Goal: Ask a question: Seek information or help from site administrators or community

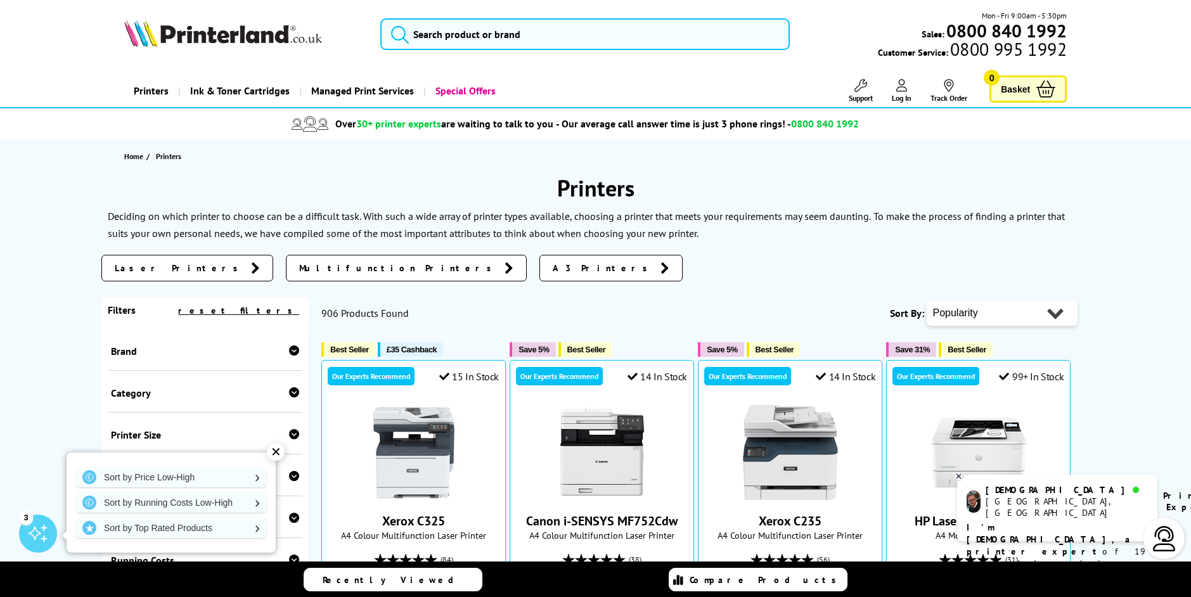
click at [154, 269] on span "Laser Printers" at bounding box center [180, 268] width 130 height 13
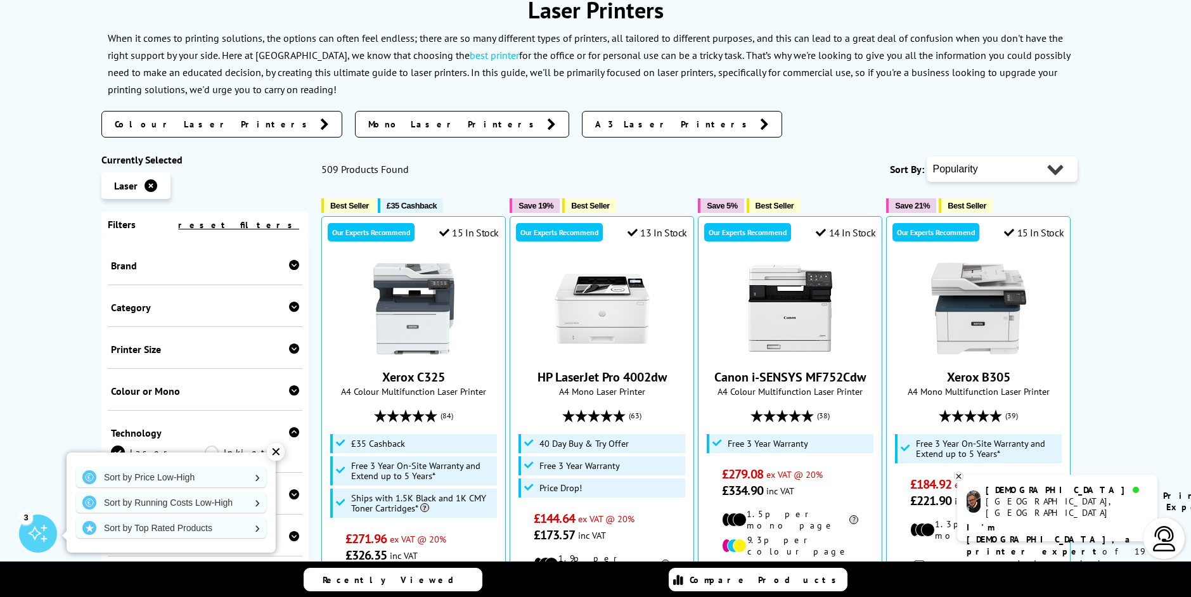
scroll to position [190, 0]
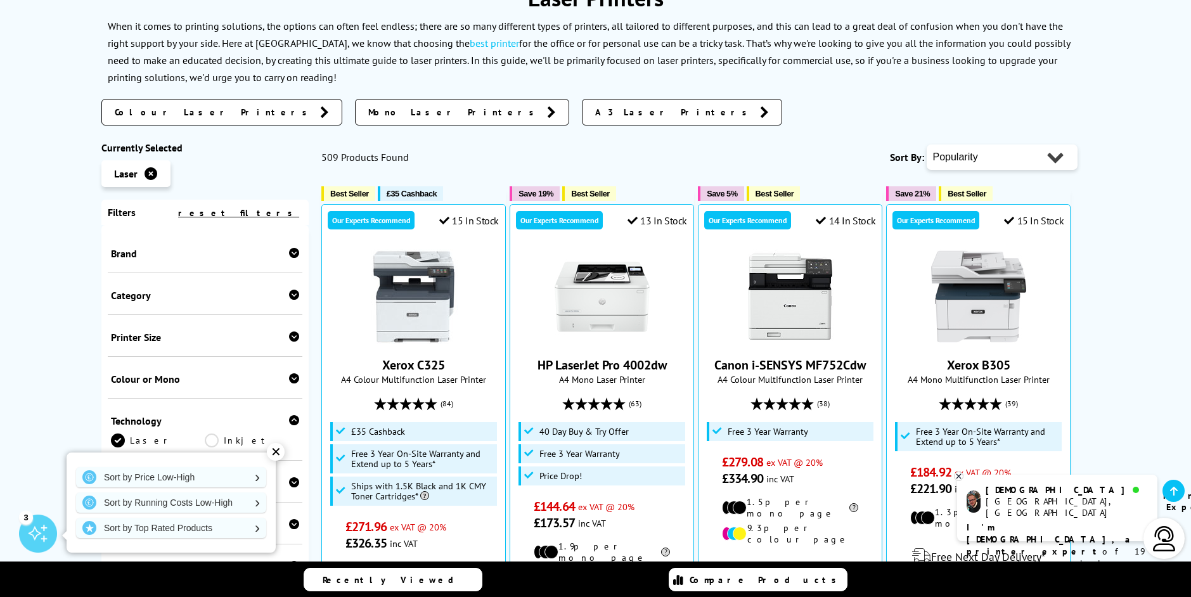
click at [289, 296] on icon at bounding box center [294, 295] width 10 height 10
click at [158, 316] on link "Print Only" at bounding box center [158, 322] width 94 height 28
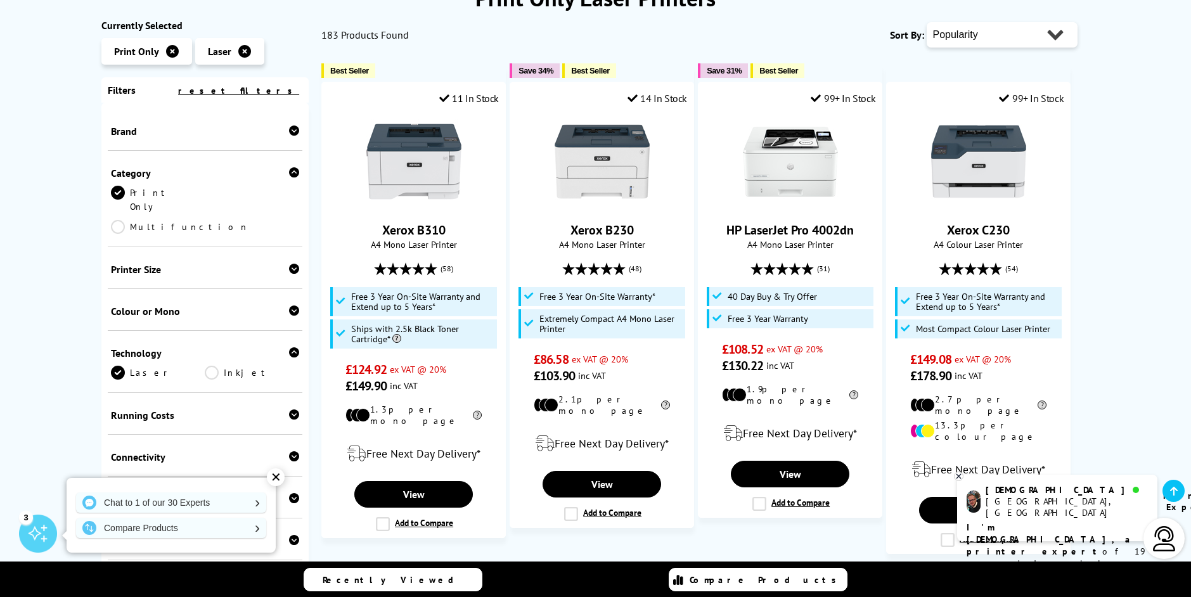
click at [289, 306] on icon at bounding box center [294, 311] width 10 height 10
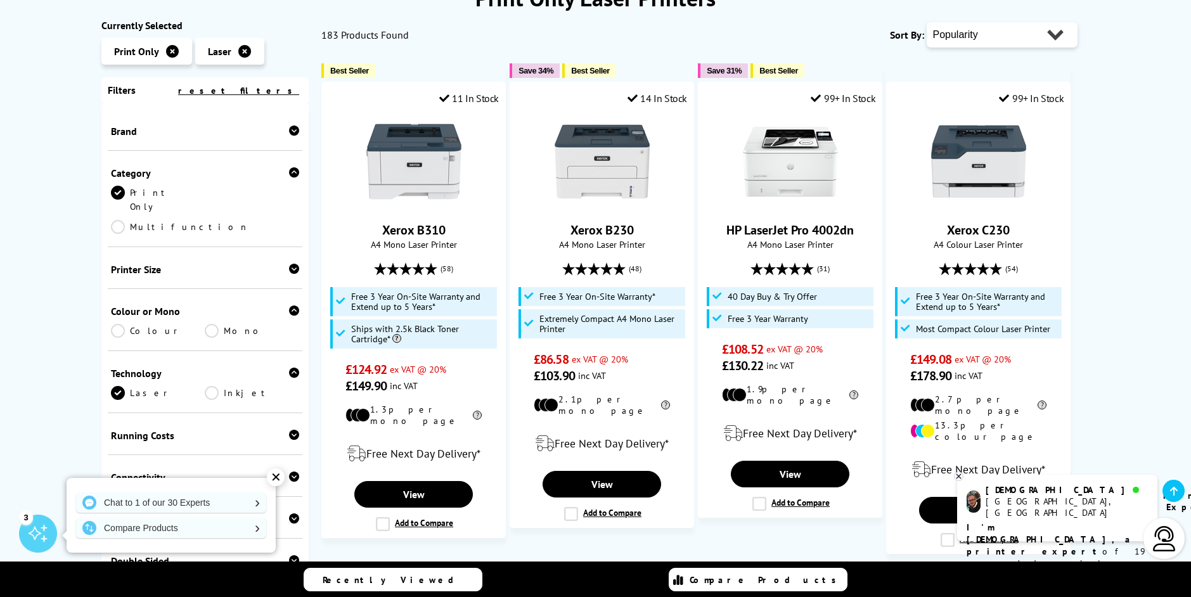
click at [240, 324] on link "Mono" at bounding box center [252, 331] width 94 height 14
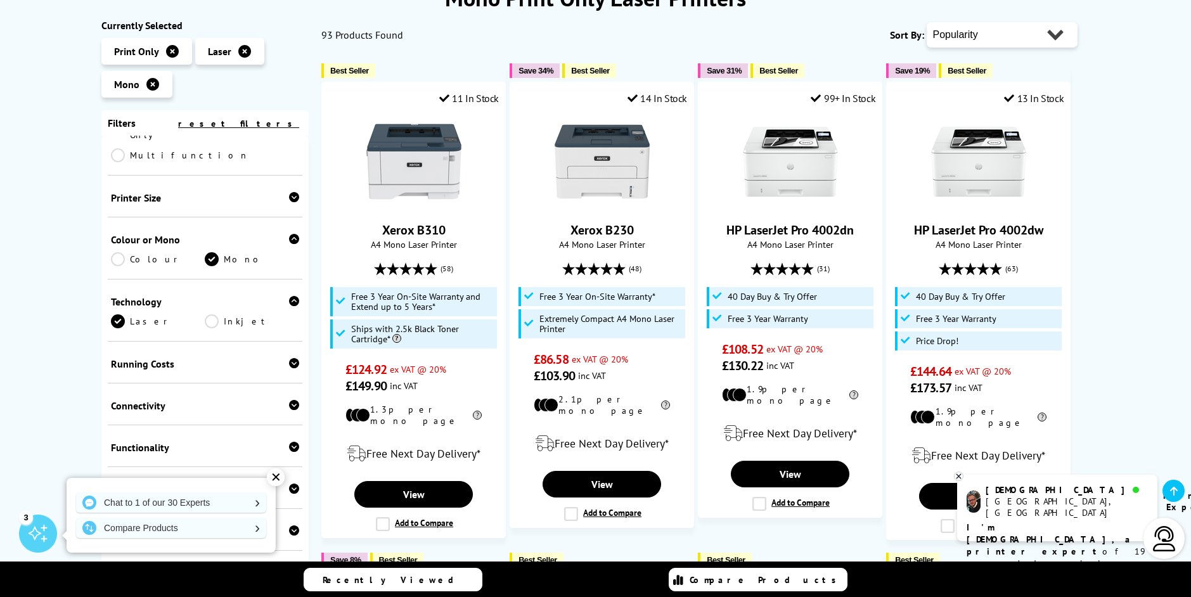
scroll to position [127, 0]
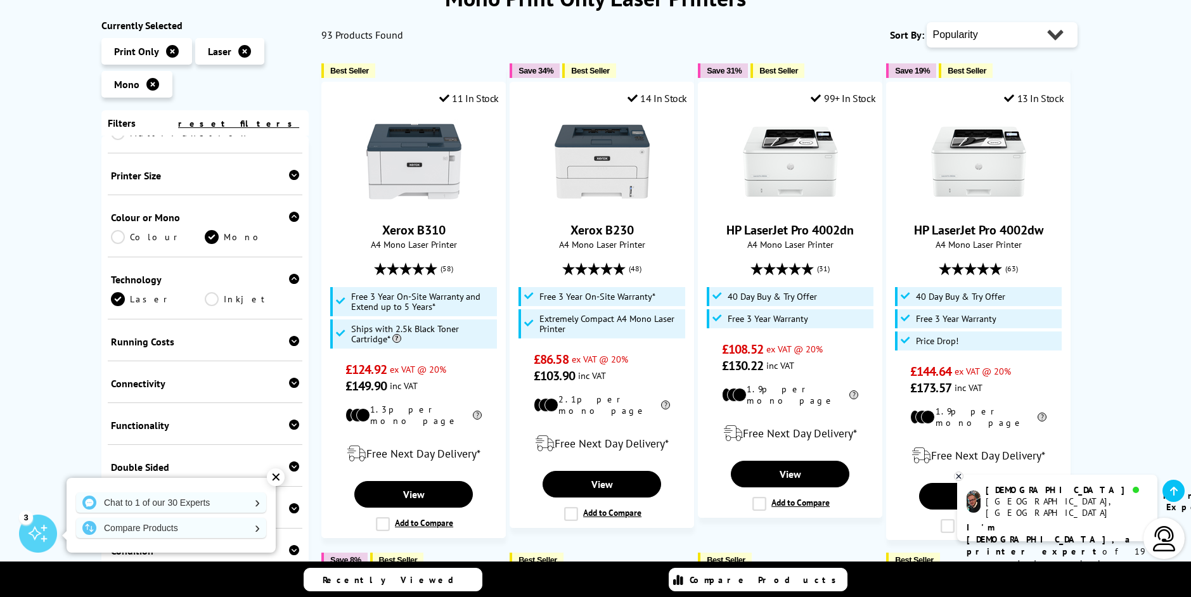
click at [289, 336] on icon at bounding box center [294, 341] width 10 height 10
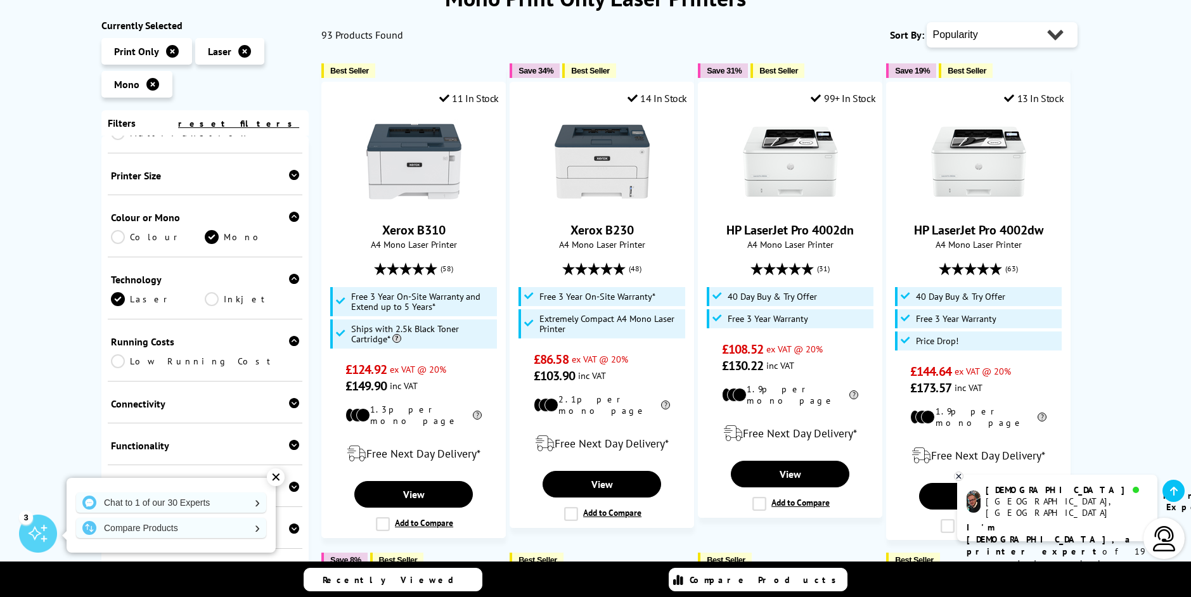
click at [245, 335] on div "Running Costs" at bounding box center [205, 341] width 189 height 13
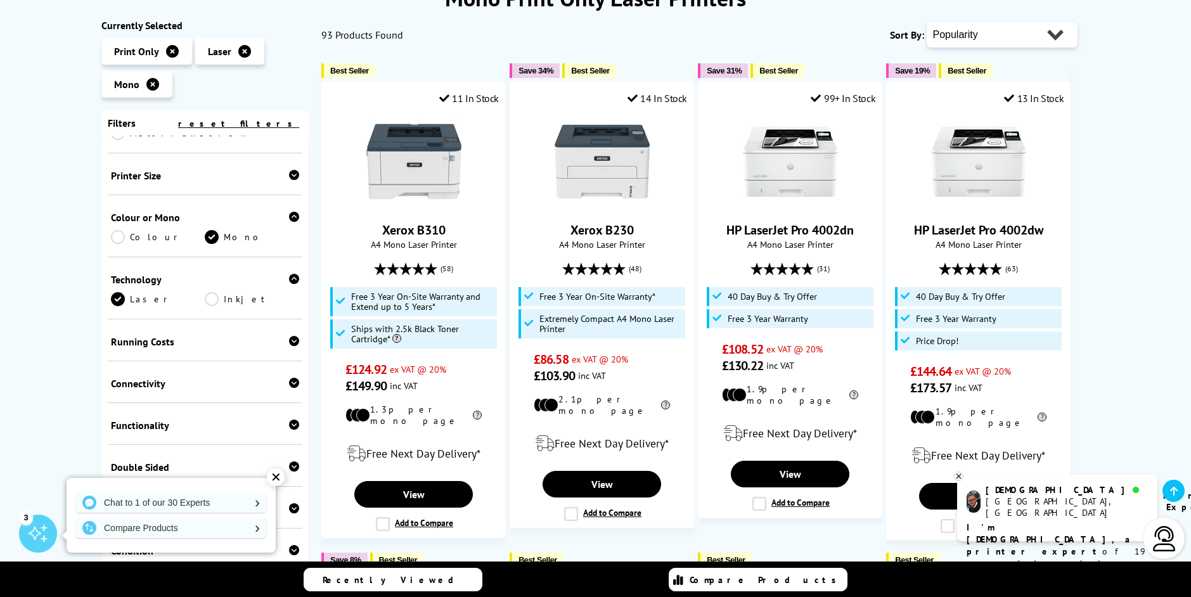
click at [289, 378] on icon at bounding box center [294, 383] width 10 height 10
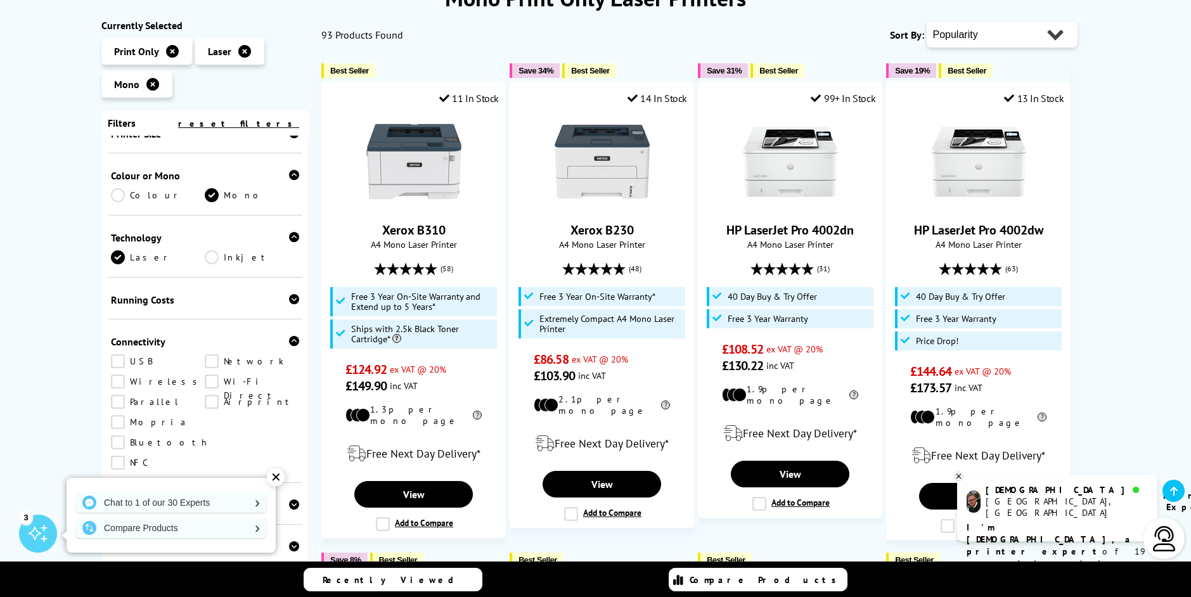
scroll to position [190, 0]
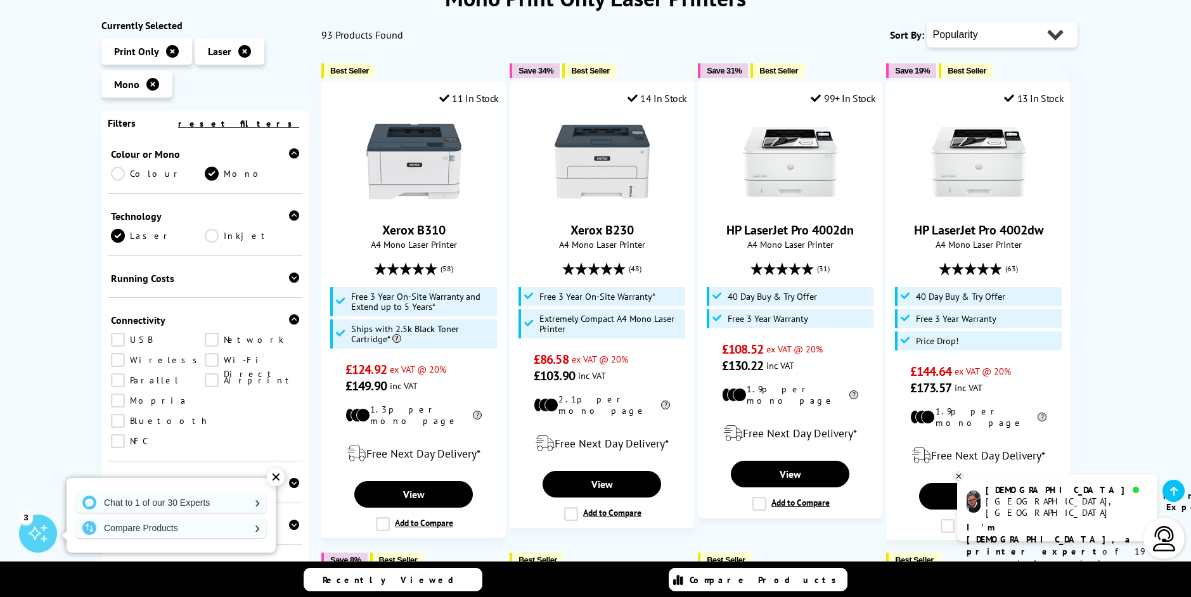
click at [117, 353] on link "Wireless" at bounding box center [158, 360] width 94 height 14
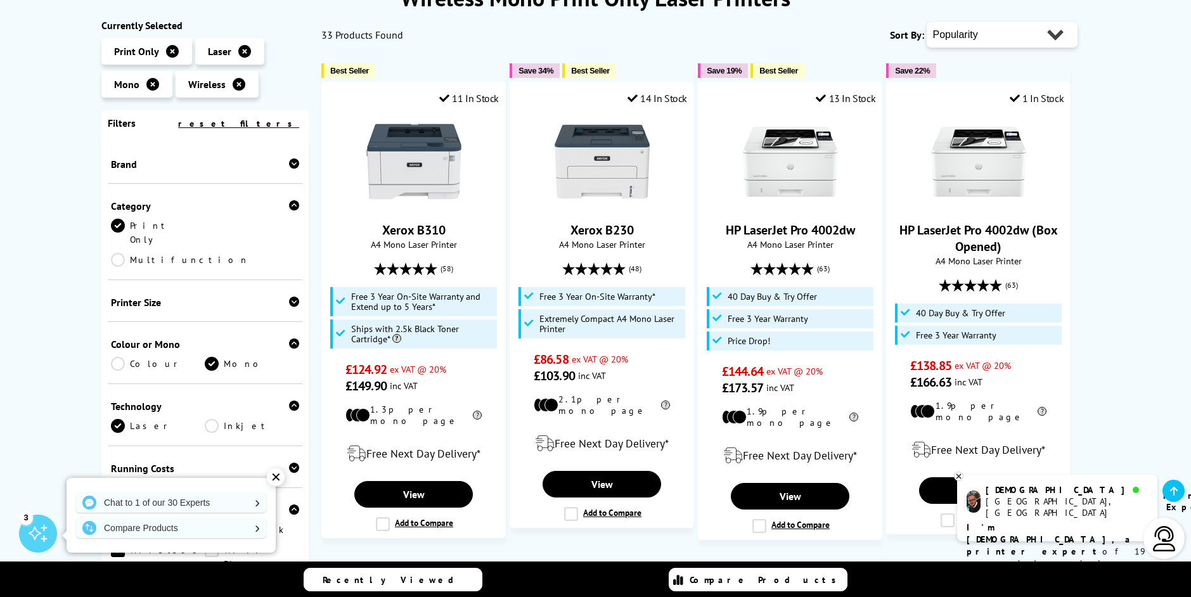
scroll to position [231, 0]
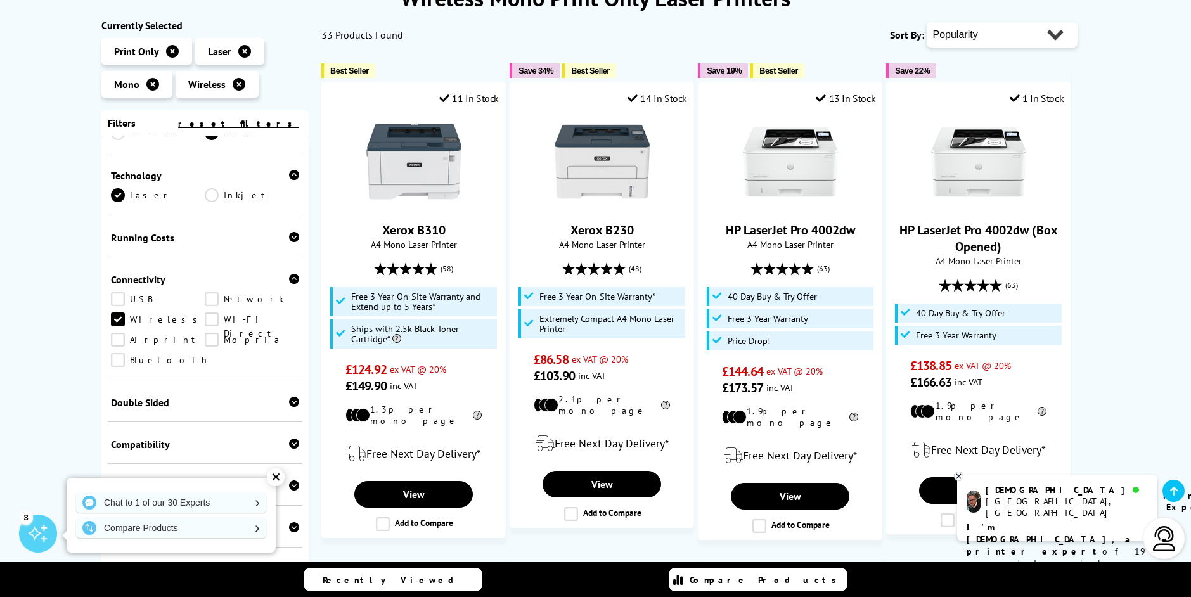
click at [207, 292] on link "Network" at bounding box center [252, 299] width 94 height 14
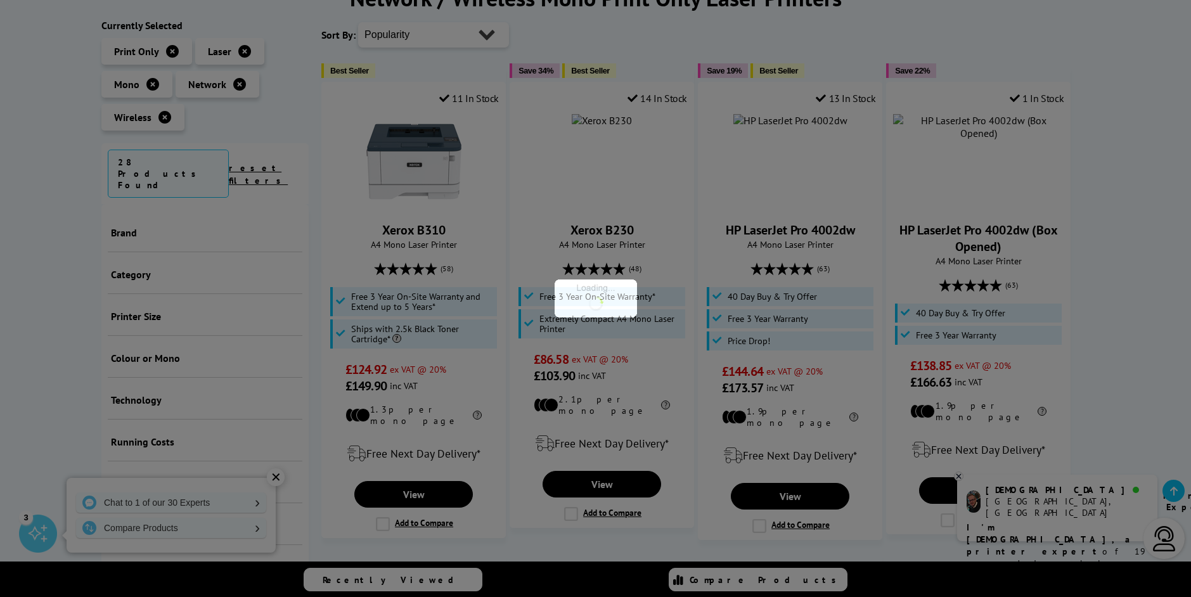
scroll to position [292, 0]
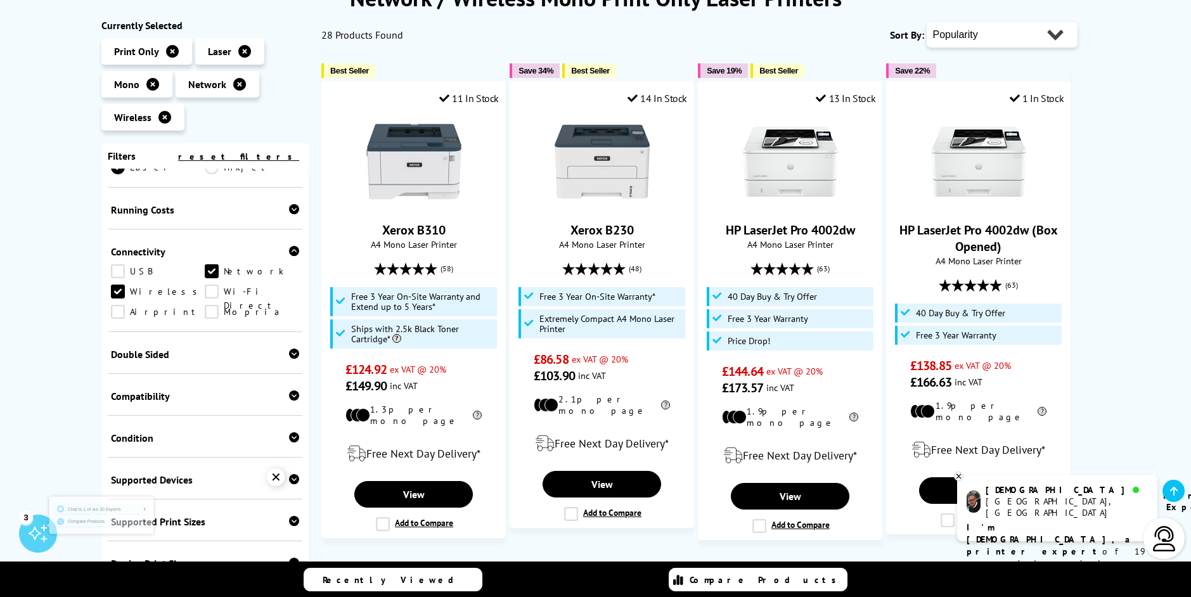
click at [208, 285] on link "Wi-Fi Direct" at bounding box center [252, 292] width 94 height 14
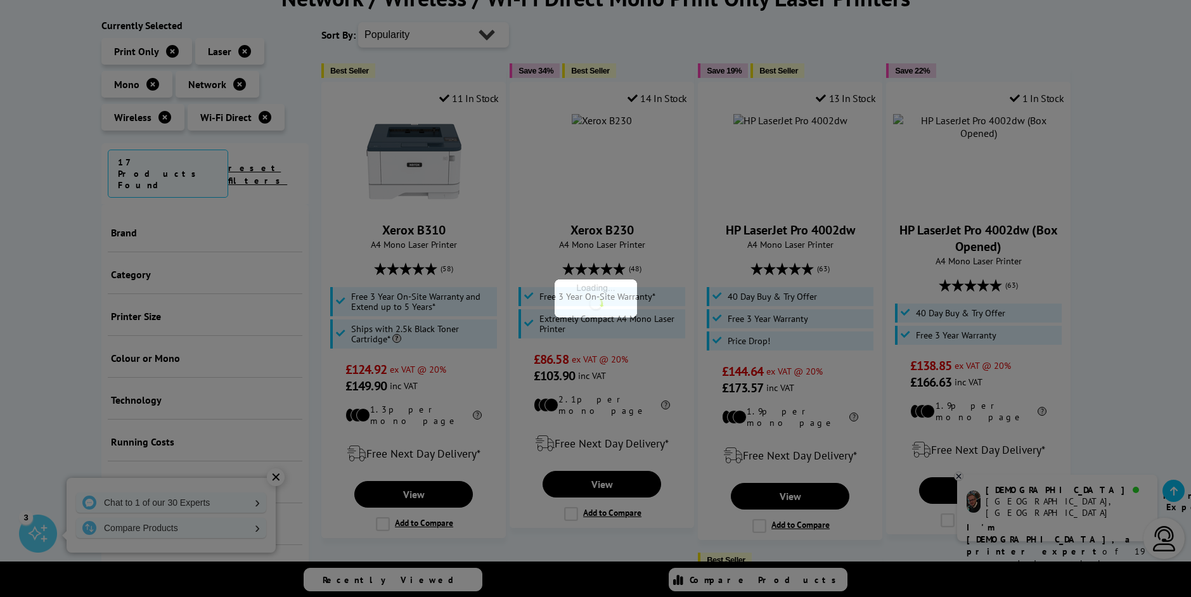
scroll to position [352, 0]
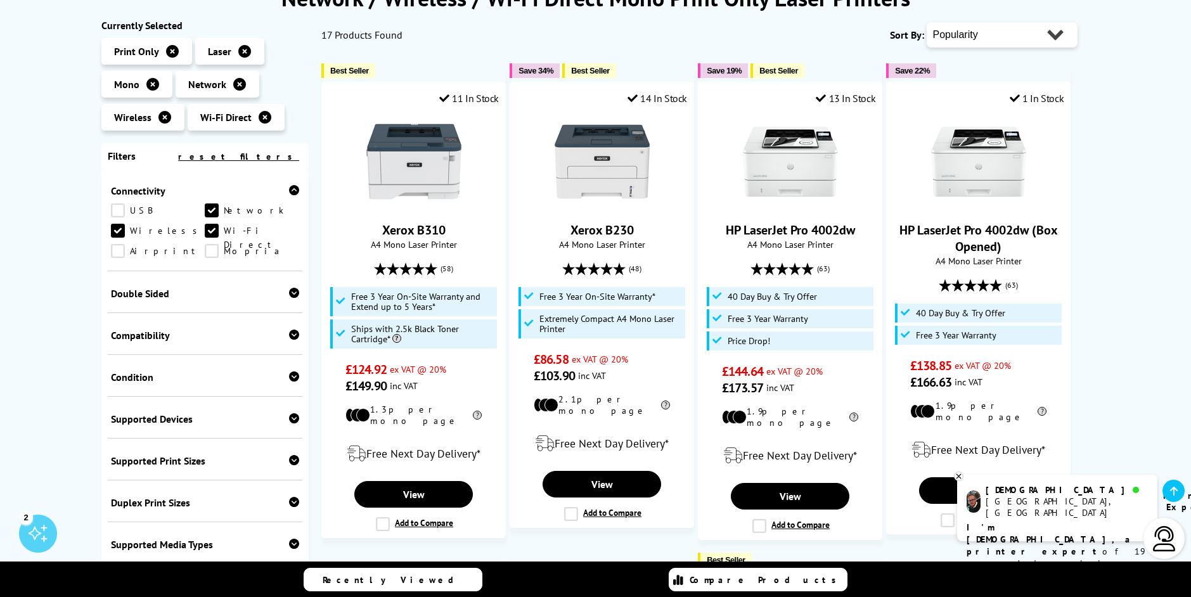
click at [210, 224] on link "Wi-Fi Direct" at bounding box center [252, 231] width 94 height 14
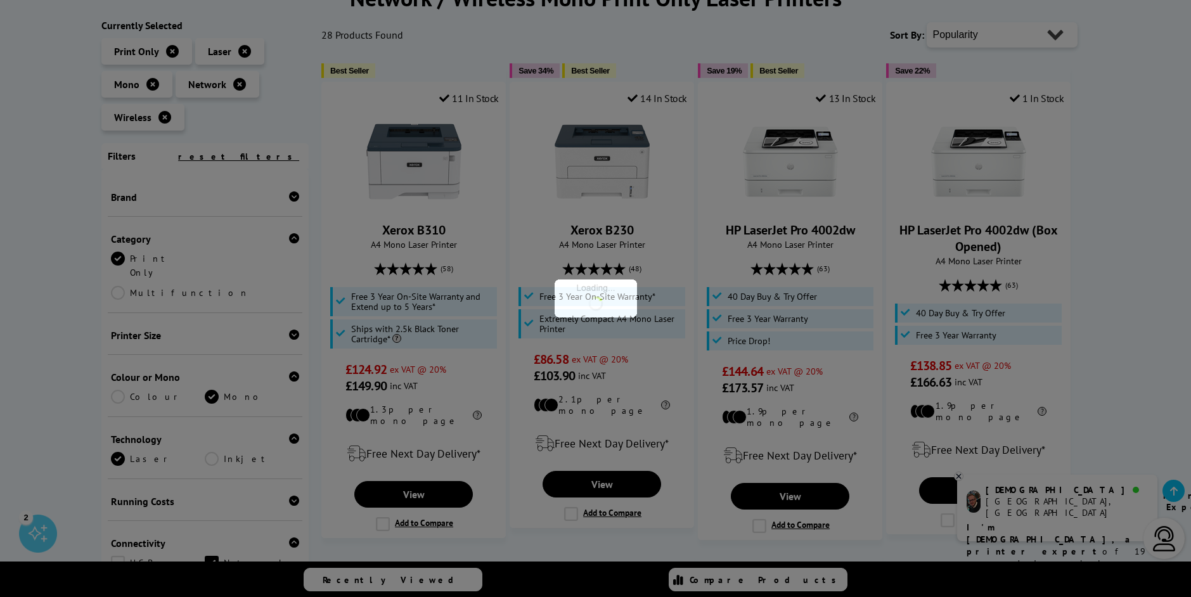
scroll to position [474, 0]
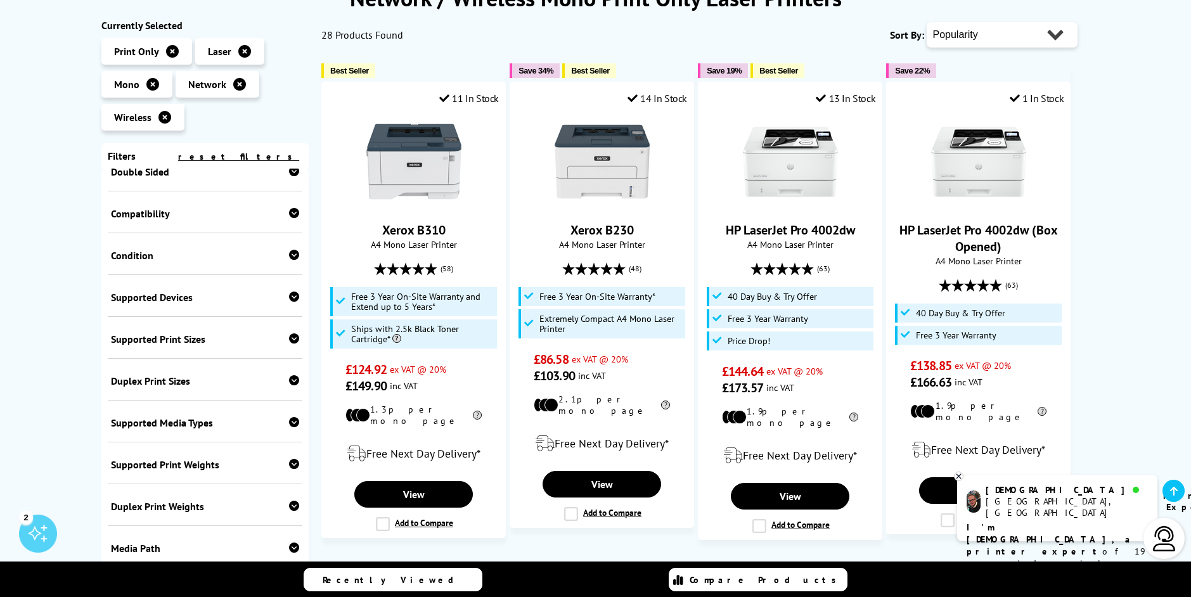
click at [294, 208] on icon at bounding box center [294, 213] width 10 height 10
click at [120, 226] on link "Windows" at bounding box center [158, 233] width 94 height 14
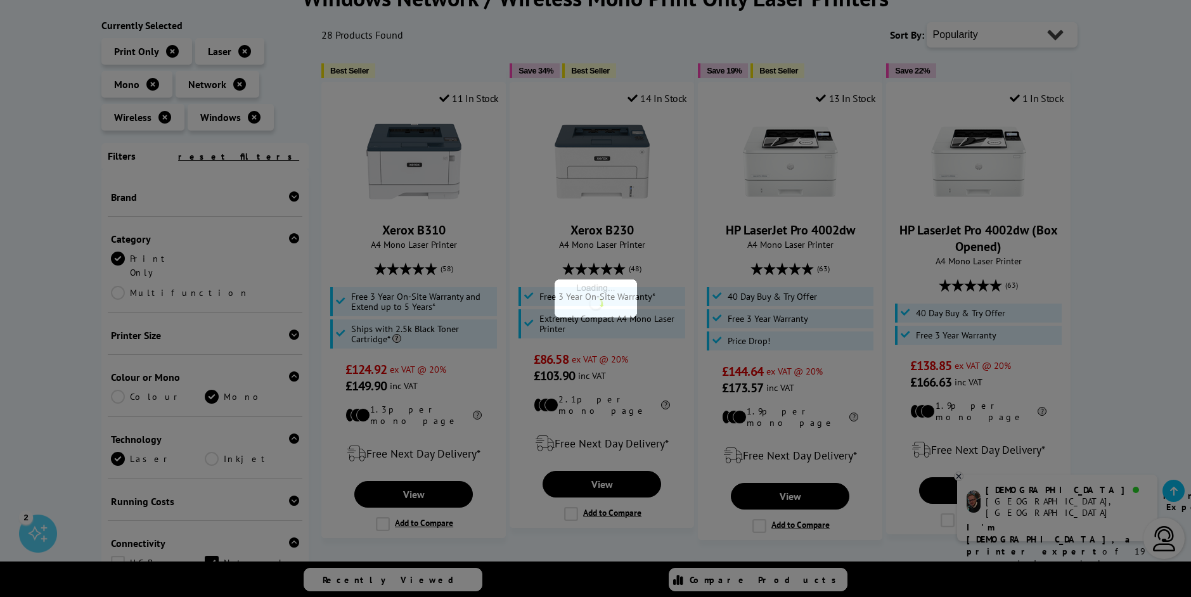
scroll to position [475, 0]
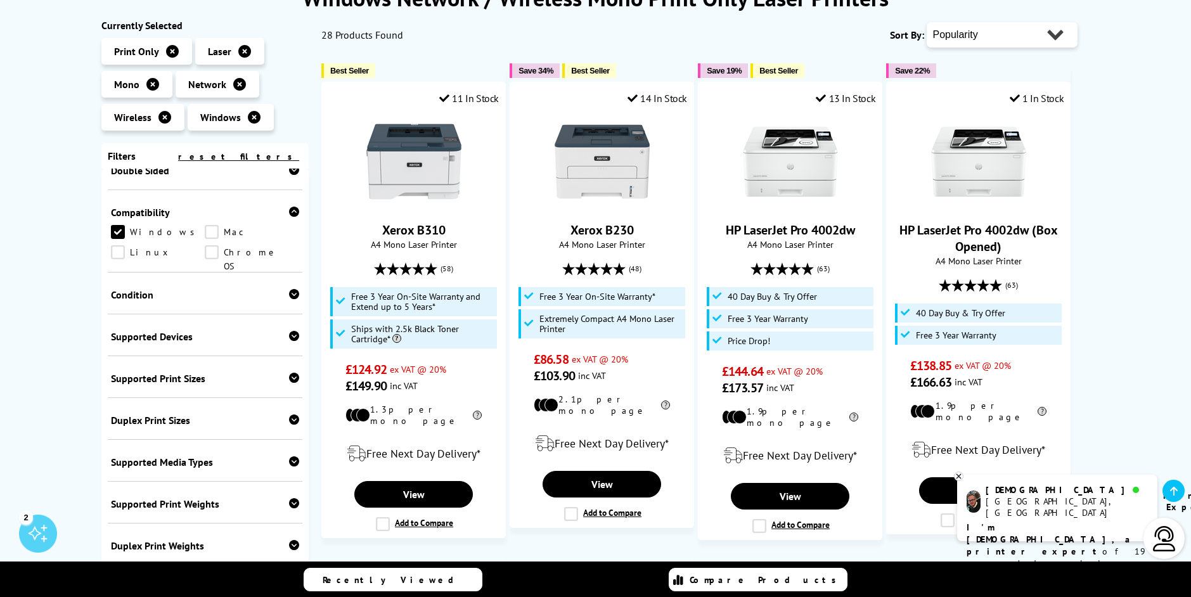
click at [123, 225] on link "Windows" at bounding box center [158, 232] width 94 height 14
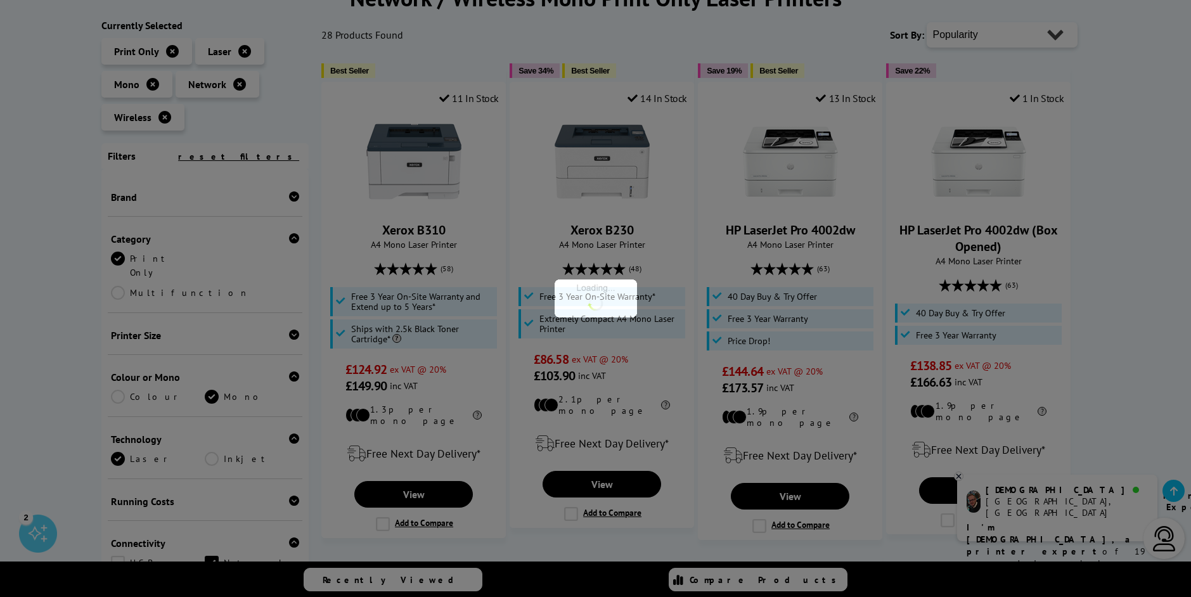
scroll to position [475, 0]
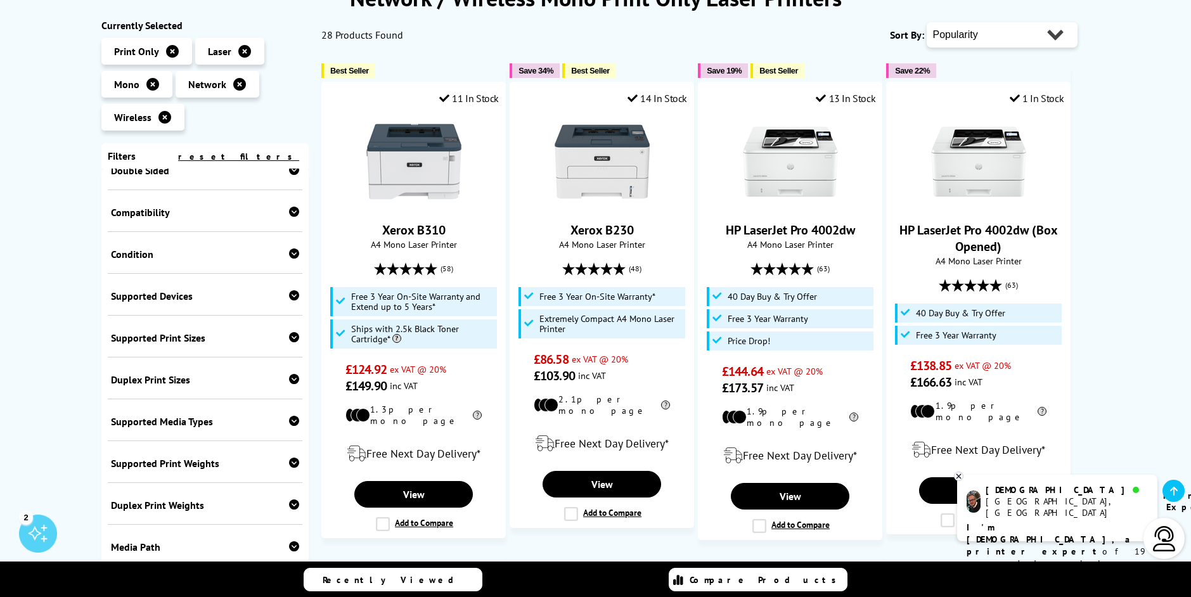
click at [285, 248] on div "Condition" at bounding box center [205, 254] width 189 height 13
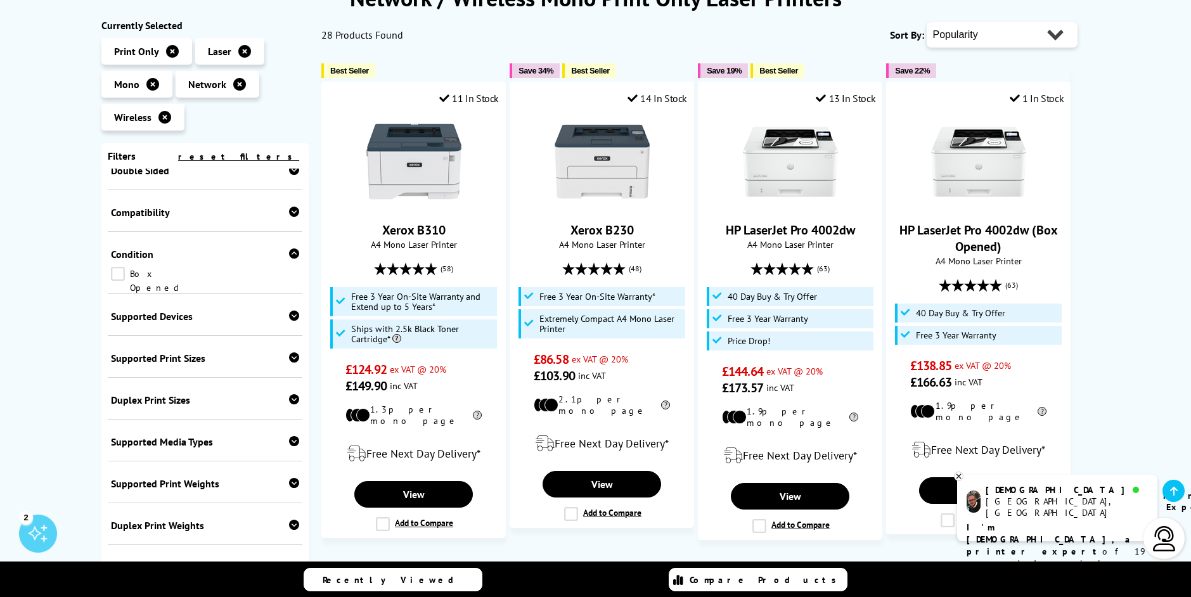
click at [285, 248] on div "Condition" at bounding box center [205, 254] width 189 height 13
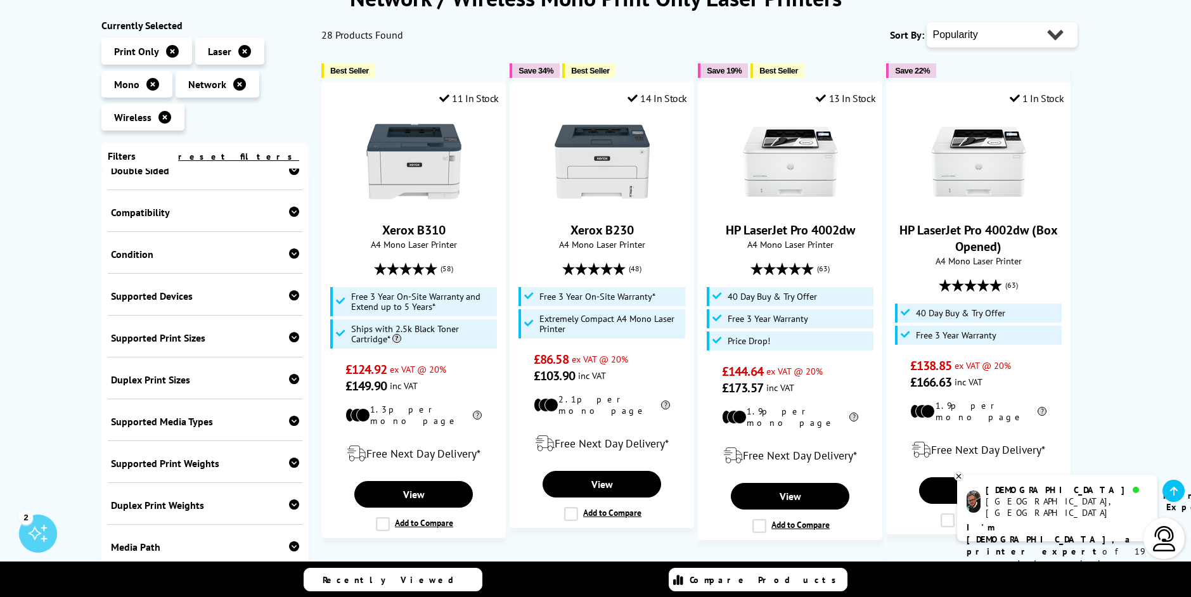
click at [292, 274] on div "Supported Devices Desktop PC Laptop Chromebook iPhone iPad Android Phone Androi…" at bounding box center [205, 295] width 195 height 42
click at [292, 290] on icon at bounding box center [294, 295] width 10 height 10
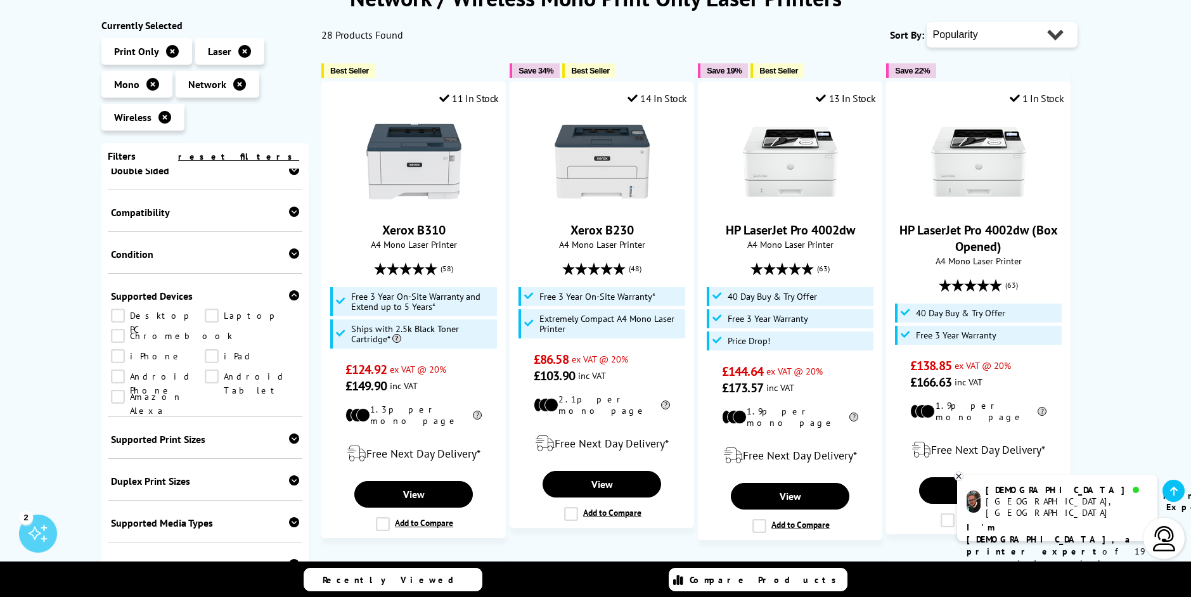
click at [292, 290] on icon at bounding box center [294, 295] width 10 height 10
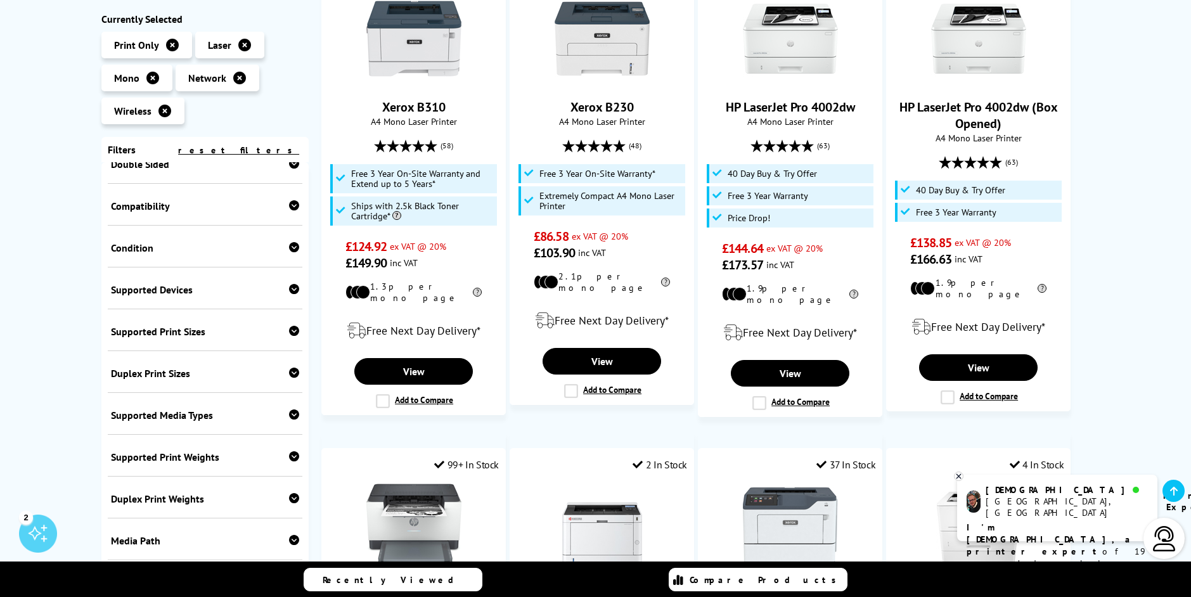
scroll to position [317, 0]
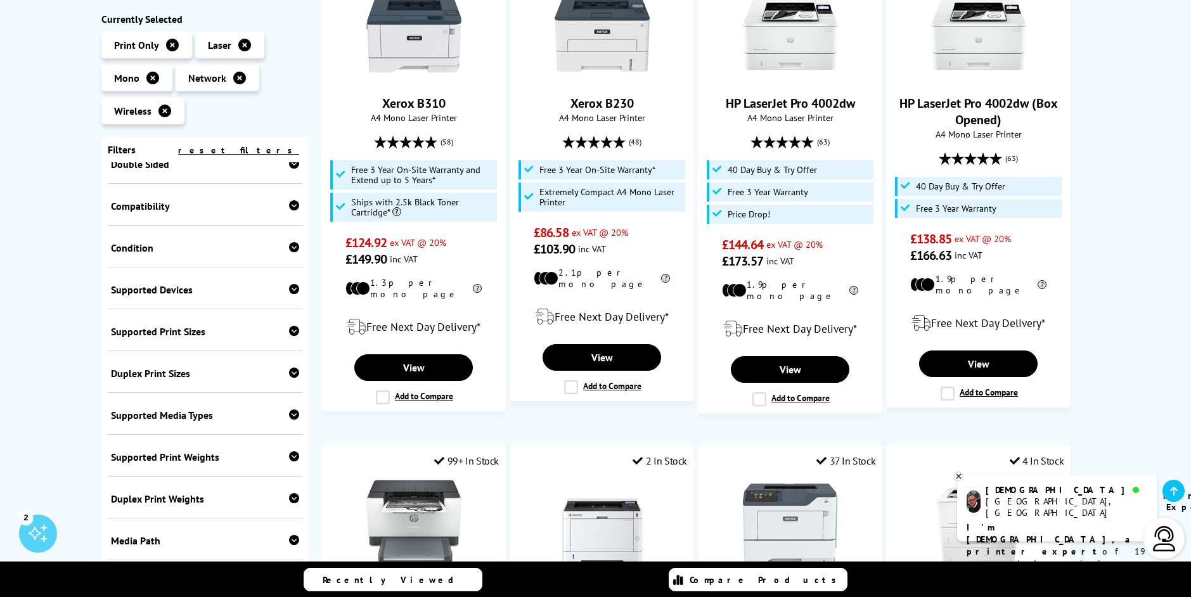
click at [290, 326] on icon at bounding box center [294, 331] width 10 height 10
click at [123, 344] on link "A4" at bounding box center [158, 351] width 94 height 14
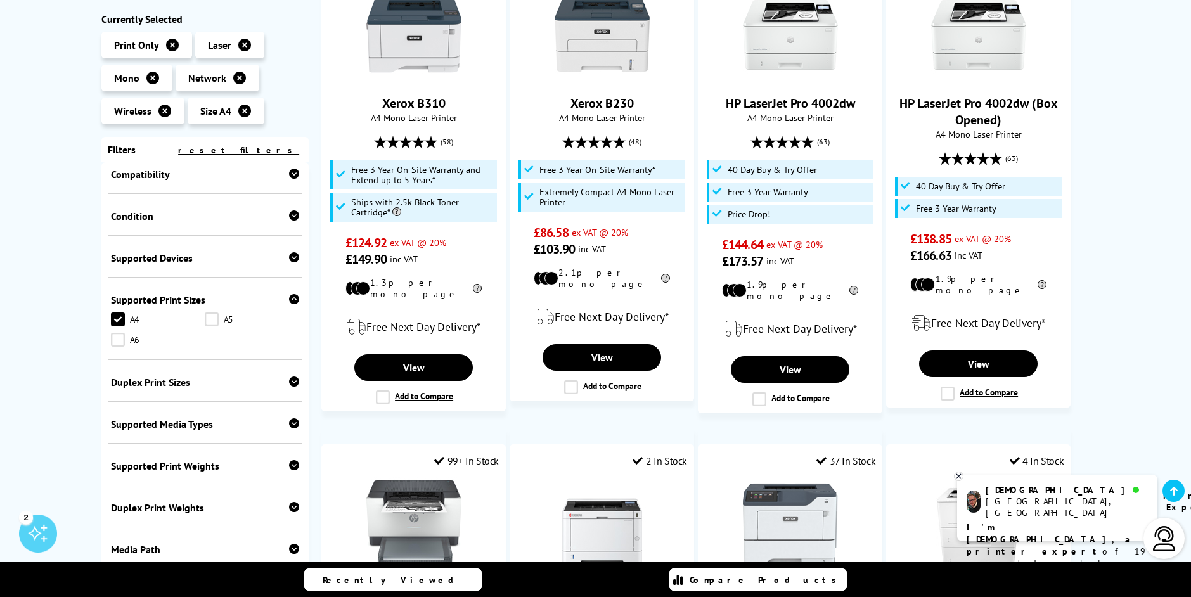
scroll to position [516, 0]
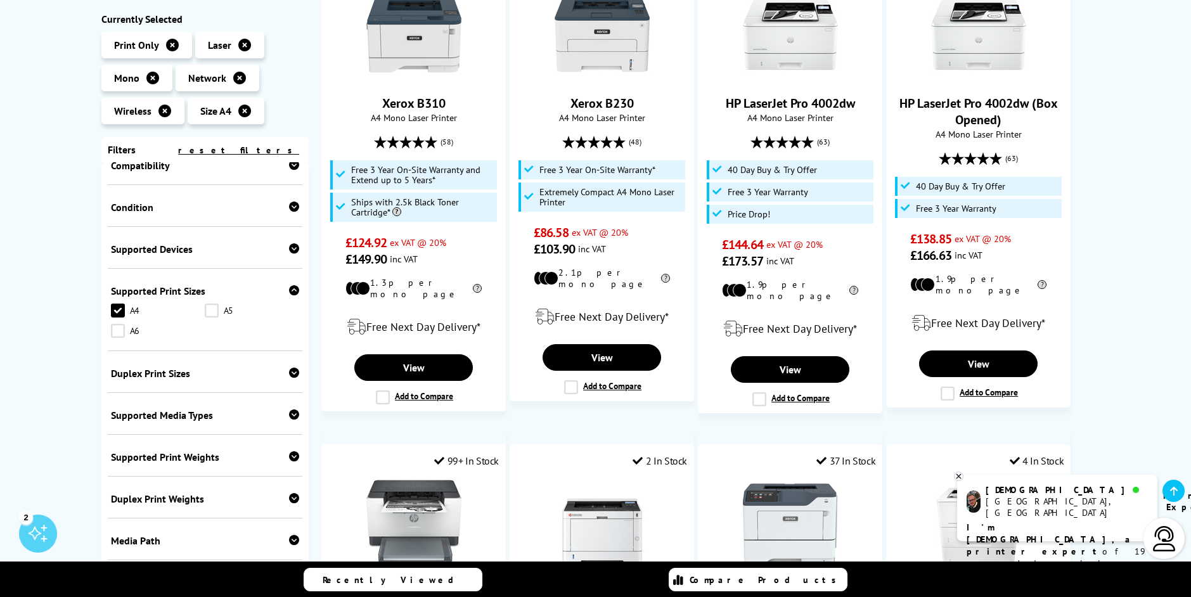
click at [291, 368] on icon at bounding box center [294, 373] width 10 height 10
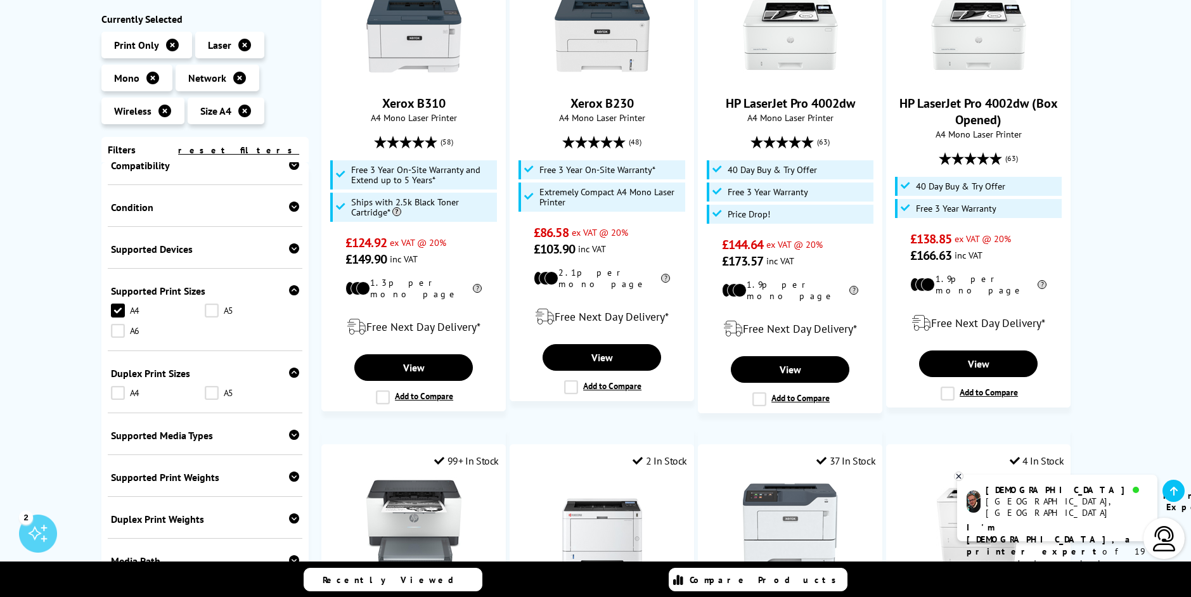
click at [113, 386] on link "A4" at bounding box center [158, 393] width 94 height 14
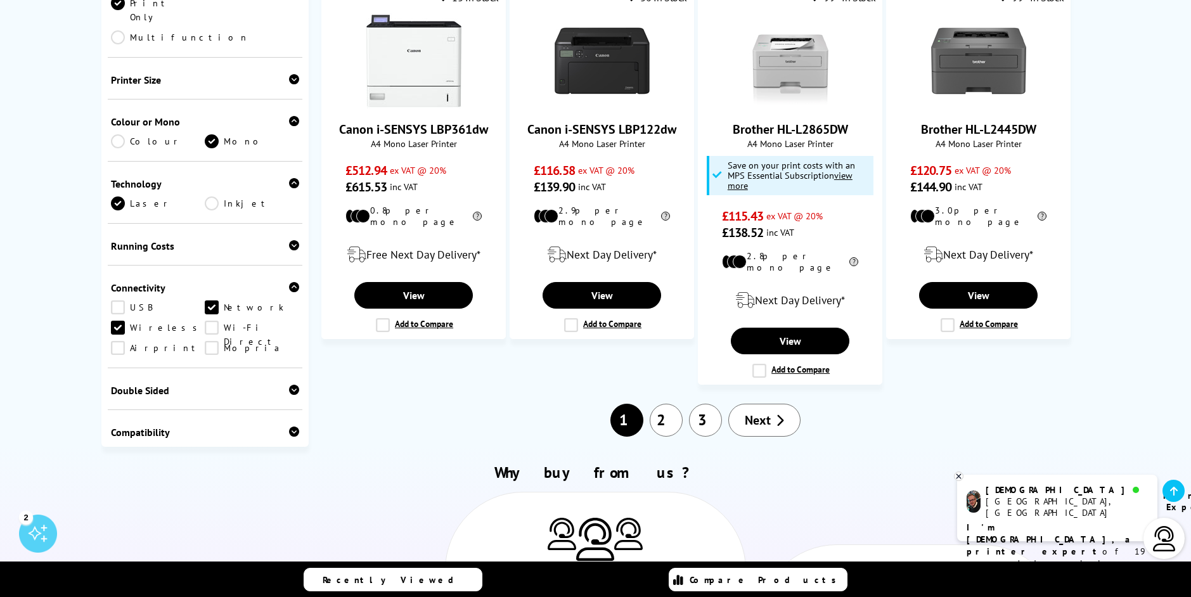
scroll to position [1268, 0]
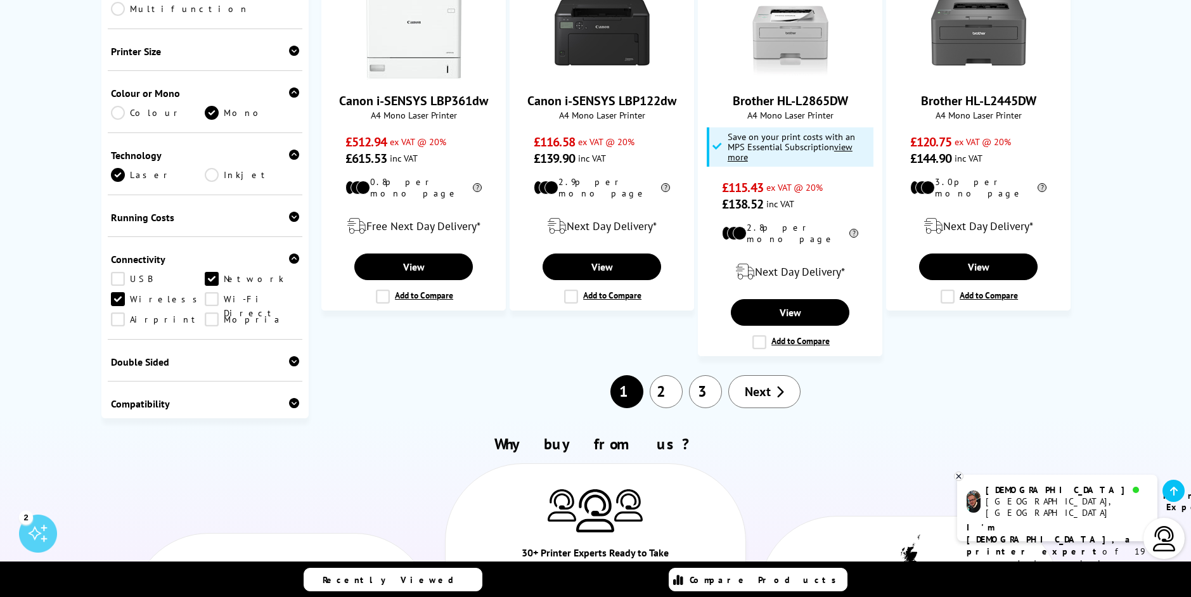
click at [276, 356] on div "Double Sided" at bounding box center [205, 362] width 189 height 13
click at [112, 375] on link "Print" at bounding box center [158, 382] width 94 height 14
click at [761, 384] on span "Next" at bounding box center [758, 392] width 26 height 16
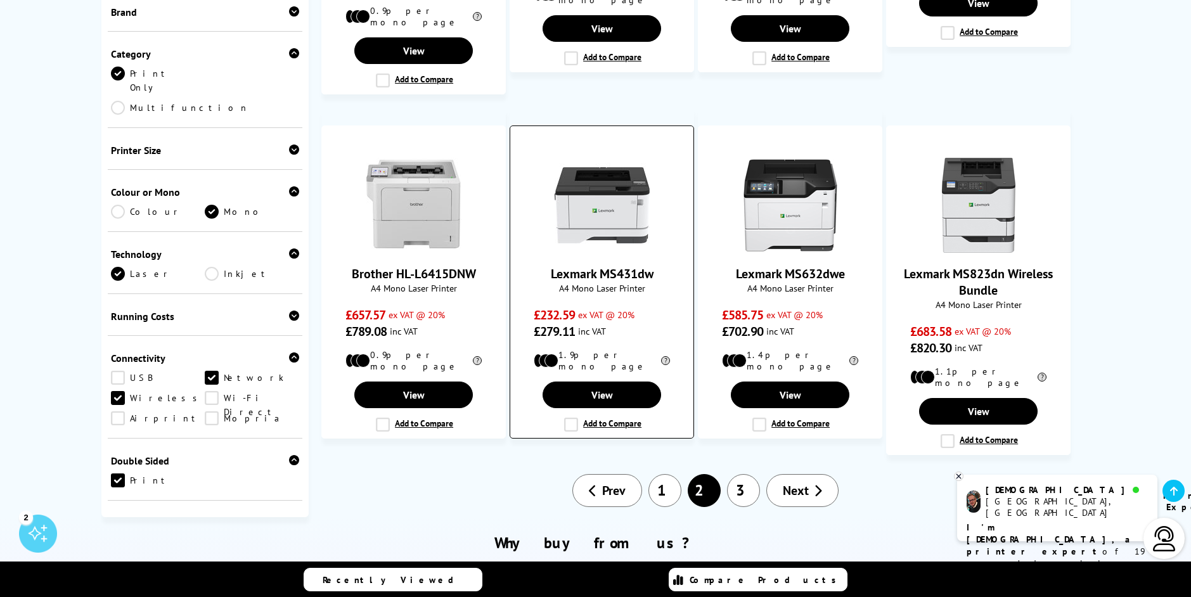
scroll to position [1014, 0]
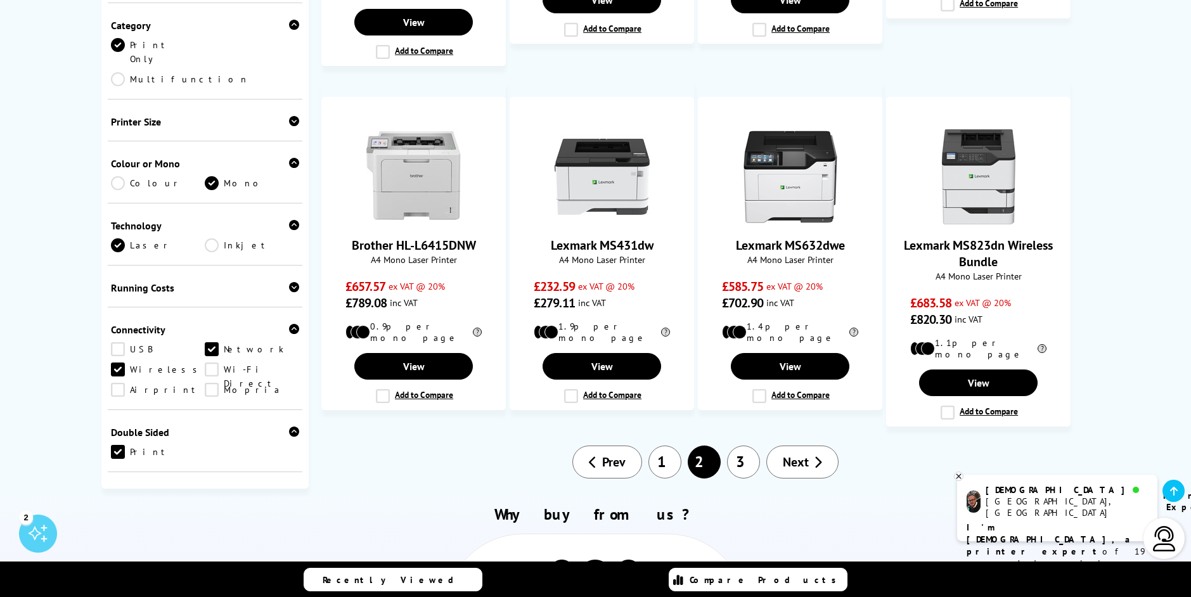
click at [736, 446] on link "3" at bounding box center [743, 462] width 33 height 33
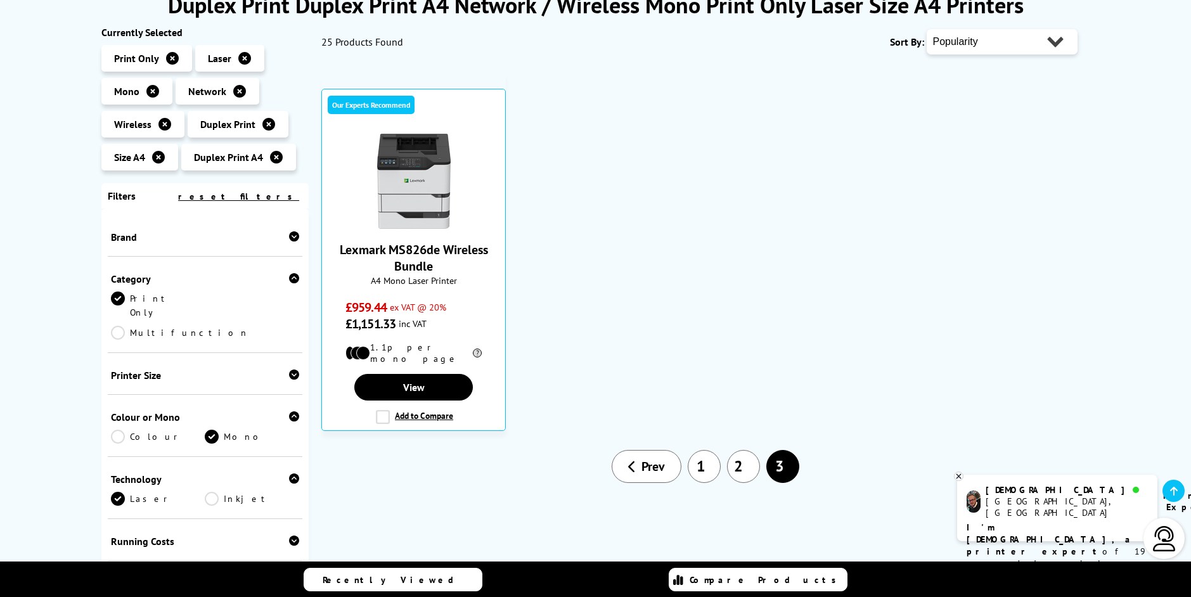
scroll to position [190, 0]
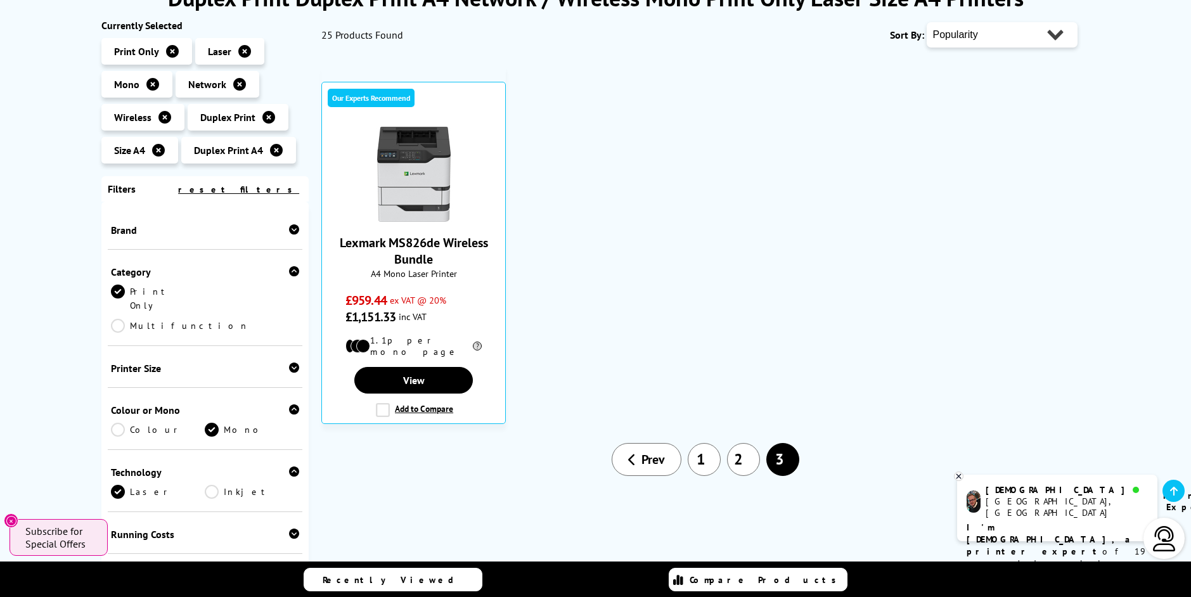
click at [743, 453] on link "2" at bounding box center [743, 459] width 33 height 33
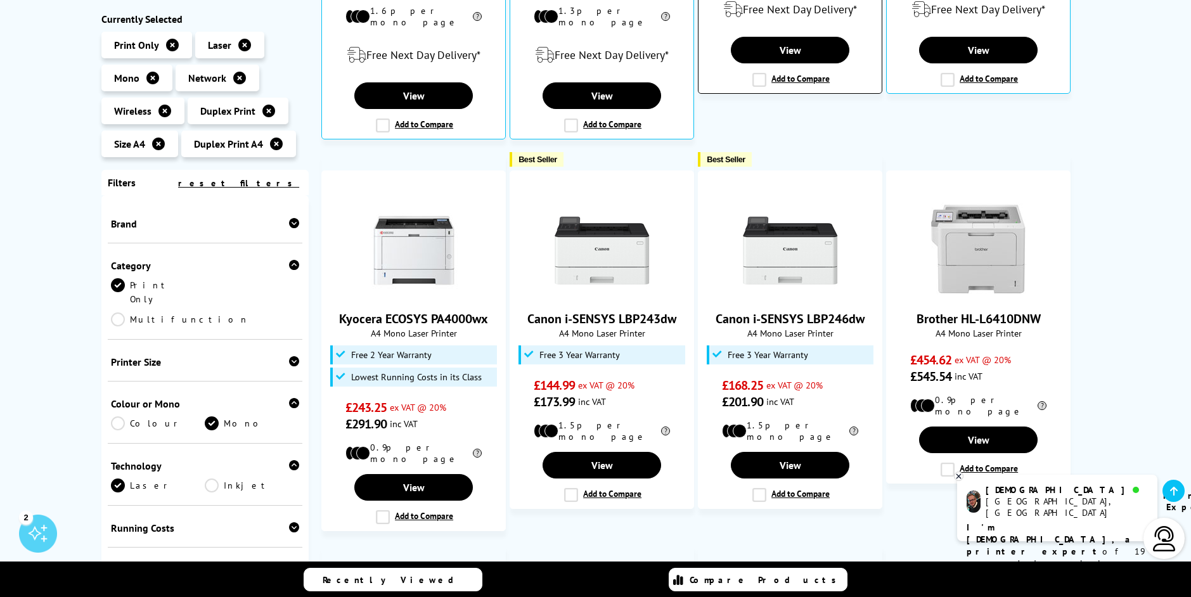
scroll to position [571, 0]
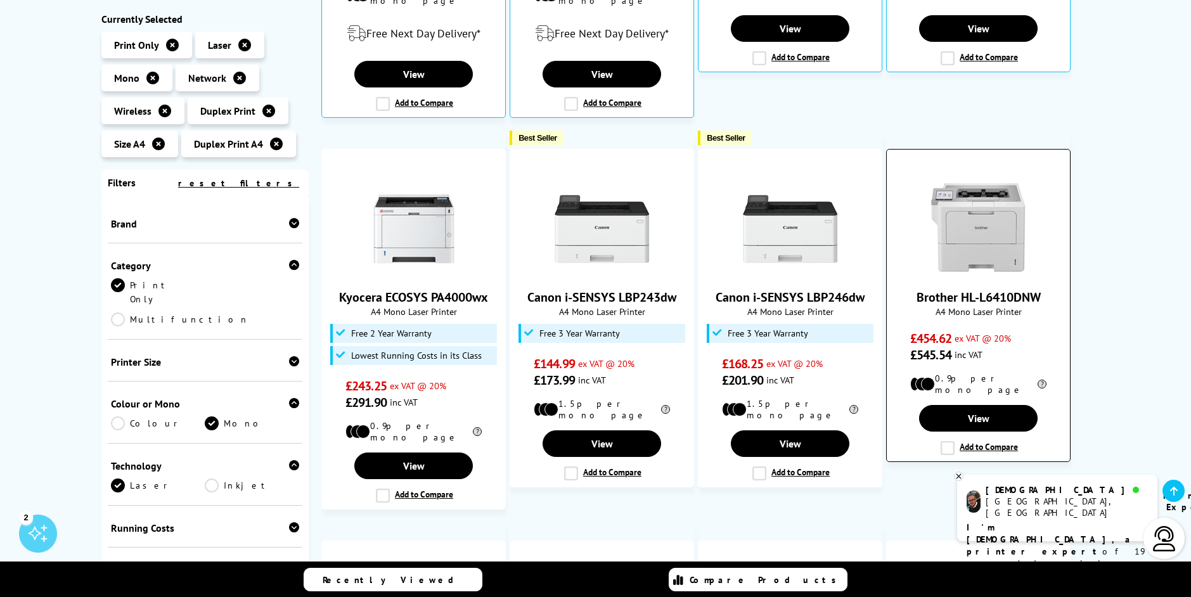
click at [997, 230] on img at bounding box center [978, 228] width 95 height 95
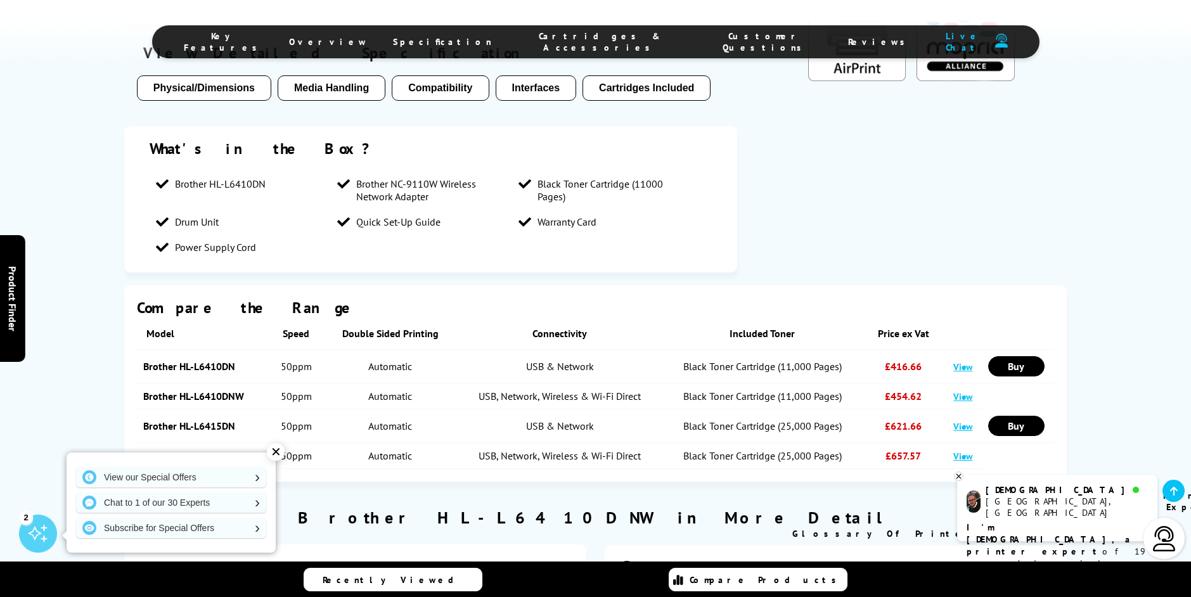
scroll to position [824, 0]
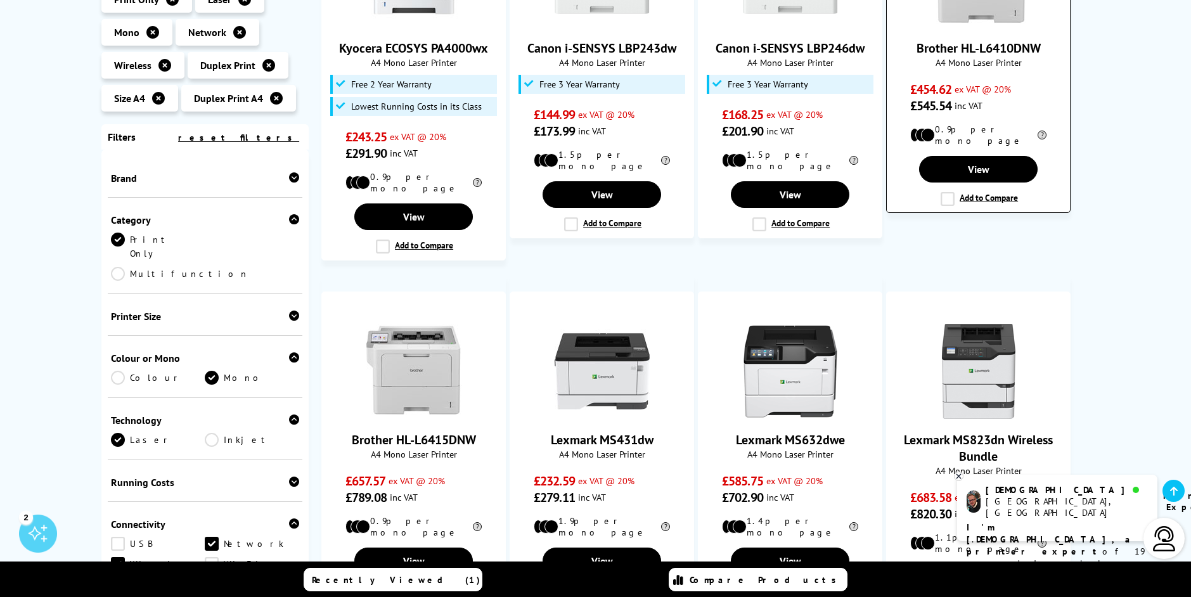
scroll to position [951, 0]
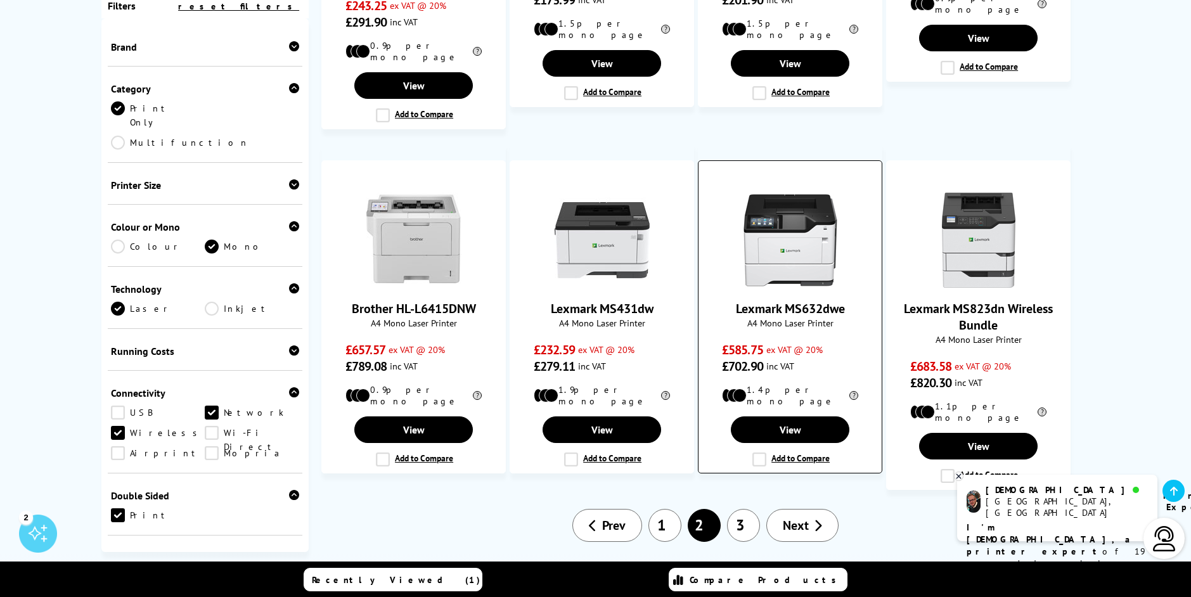
click at [799, 230] on img at bounding box center [790, 240] width 95 height 95
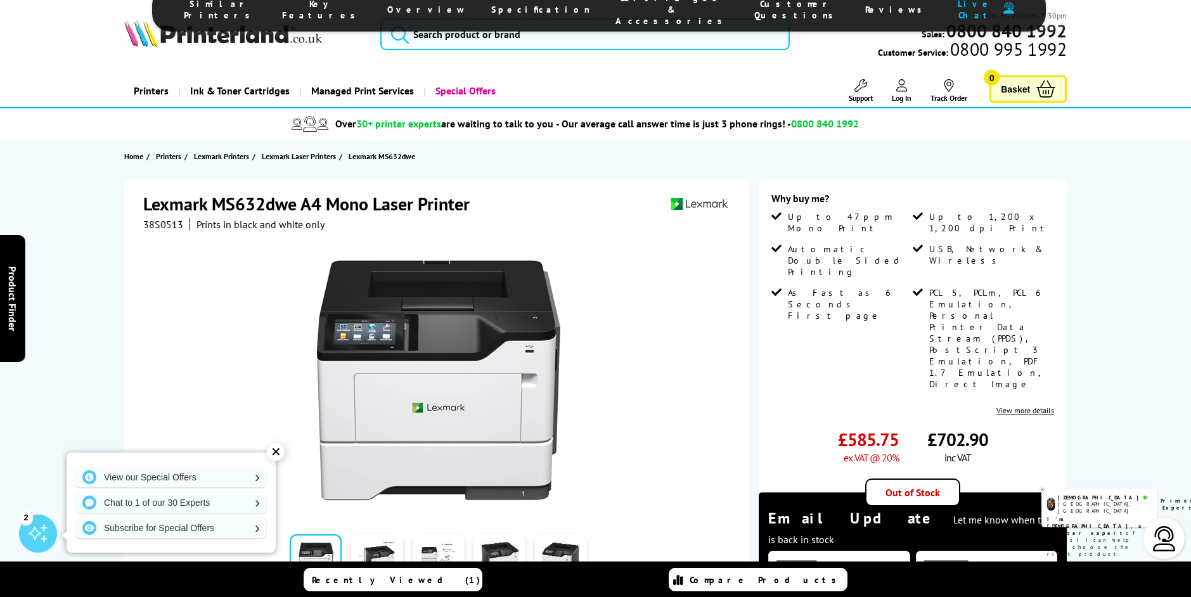
scroll to position [317, 0]
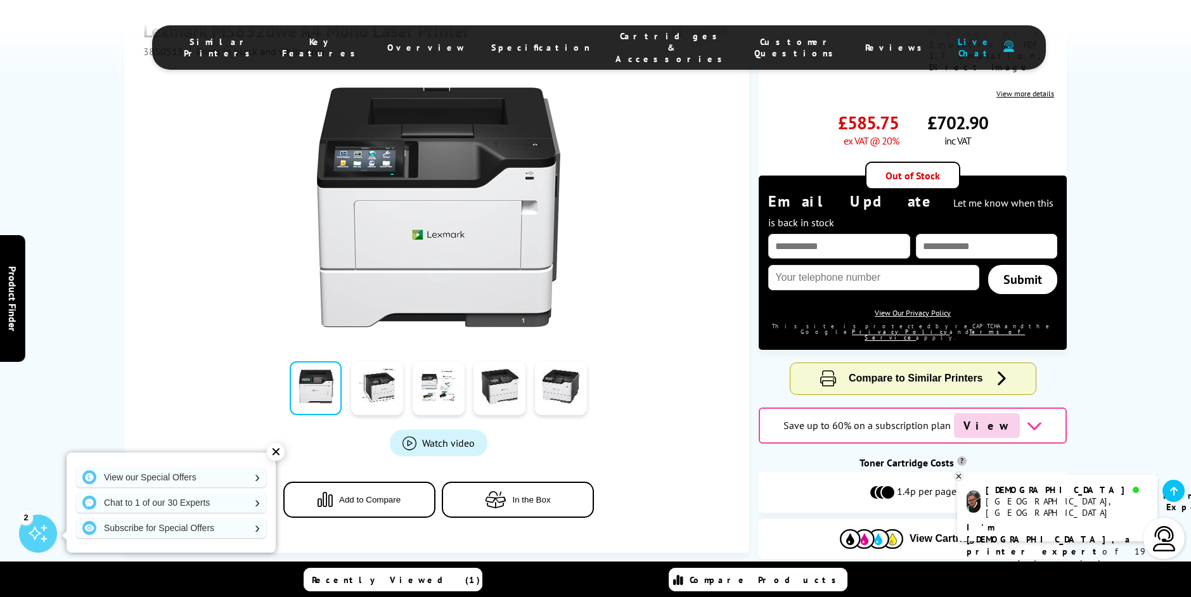
click at [1012, 504] on div "[GEOGRAPHIC_DATA], [GEOGRAPHIC_DATA]" at bounding box center [1067, 507] width 162 height 23
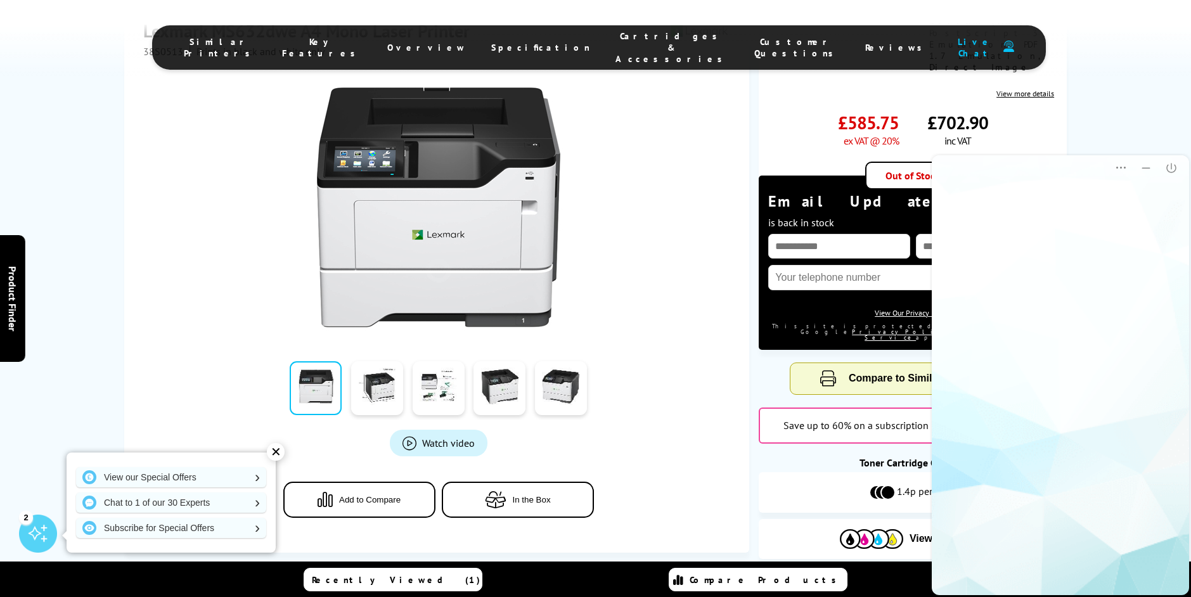
scroll to position [0, 0]
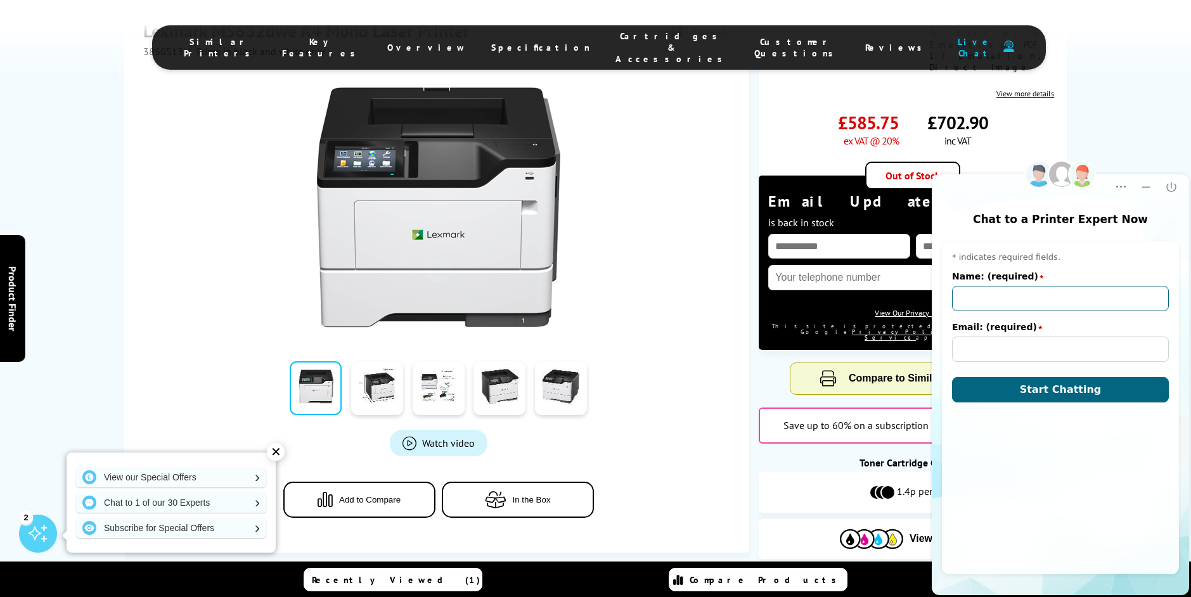
click at [1007, 307] on input "Name: (required)" at bounding box center [1060, 298] width 217 height 25
type input "[PERSON_NAME]"
type input "[EMAIL_ADDRESS][DOMAIN_NAME]"
click at [952, 377] on button "Start Chatting" at bounding box center [1060, 389] width 217 height 25
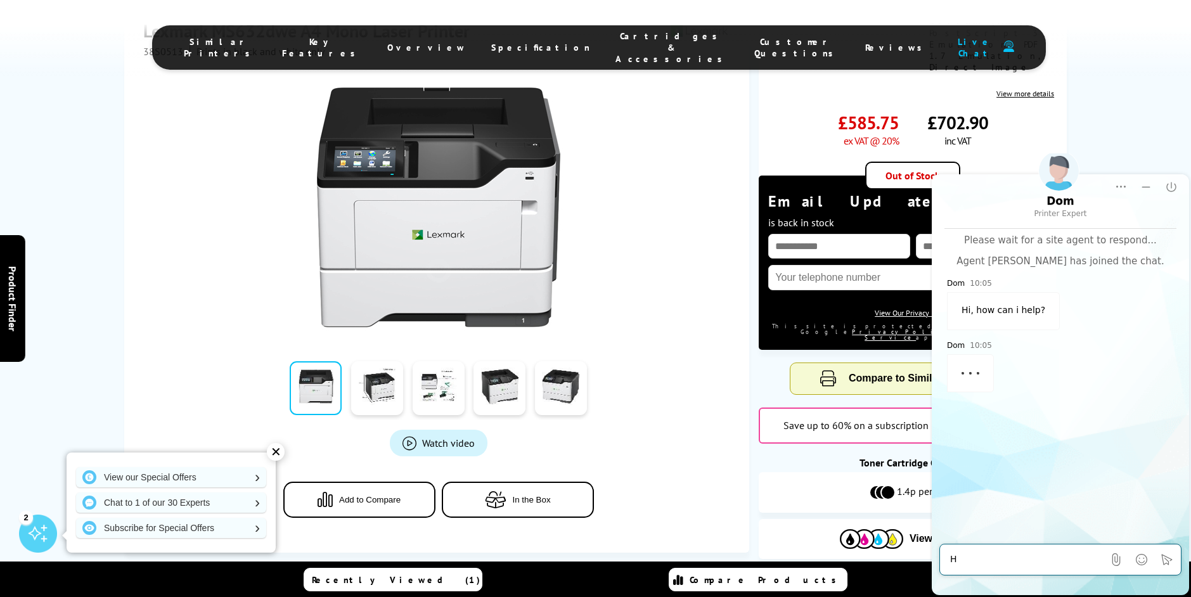
type textarea "Hi"
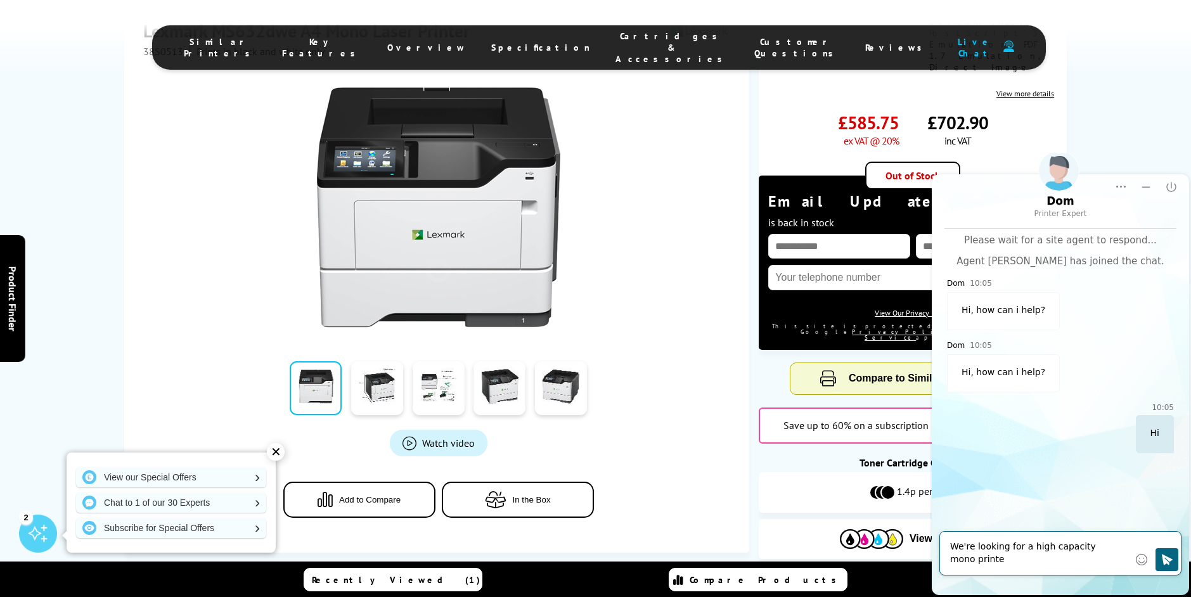
type textarea "We're looking for a high capacity mono printer"
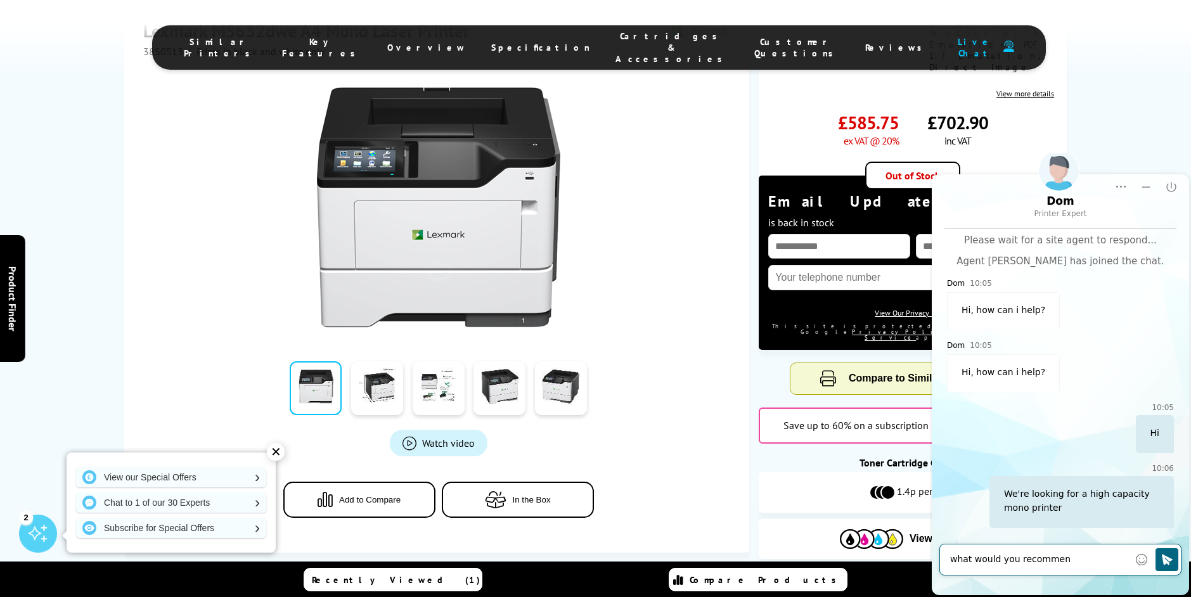
type textarea "what would you recommend"
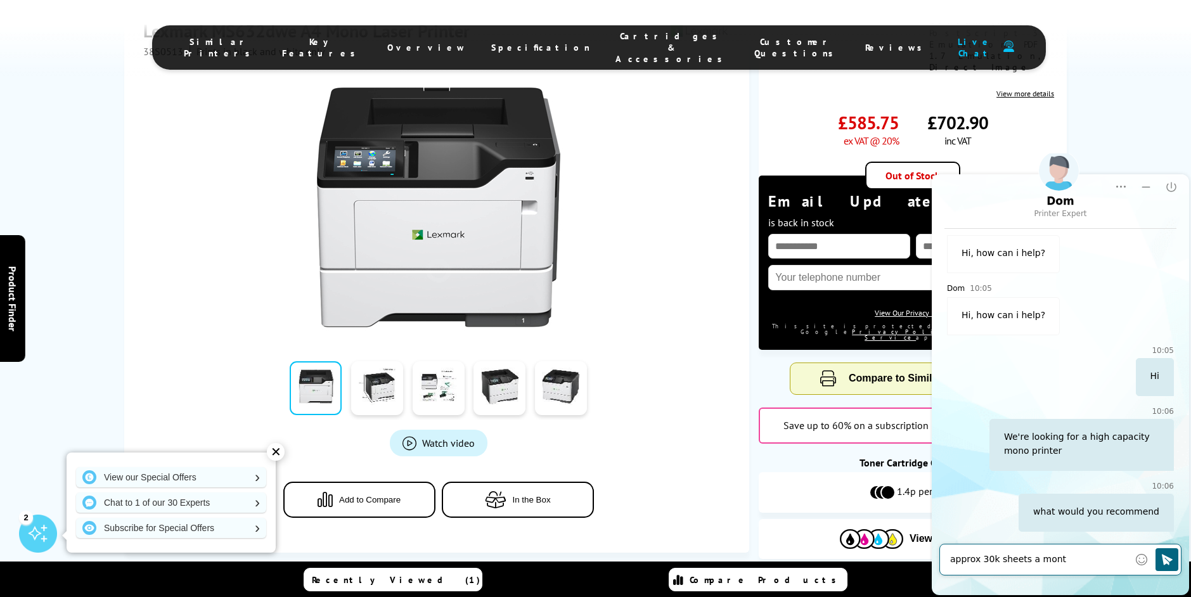
type textarea "approx 30k sheets a month"
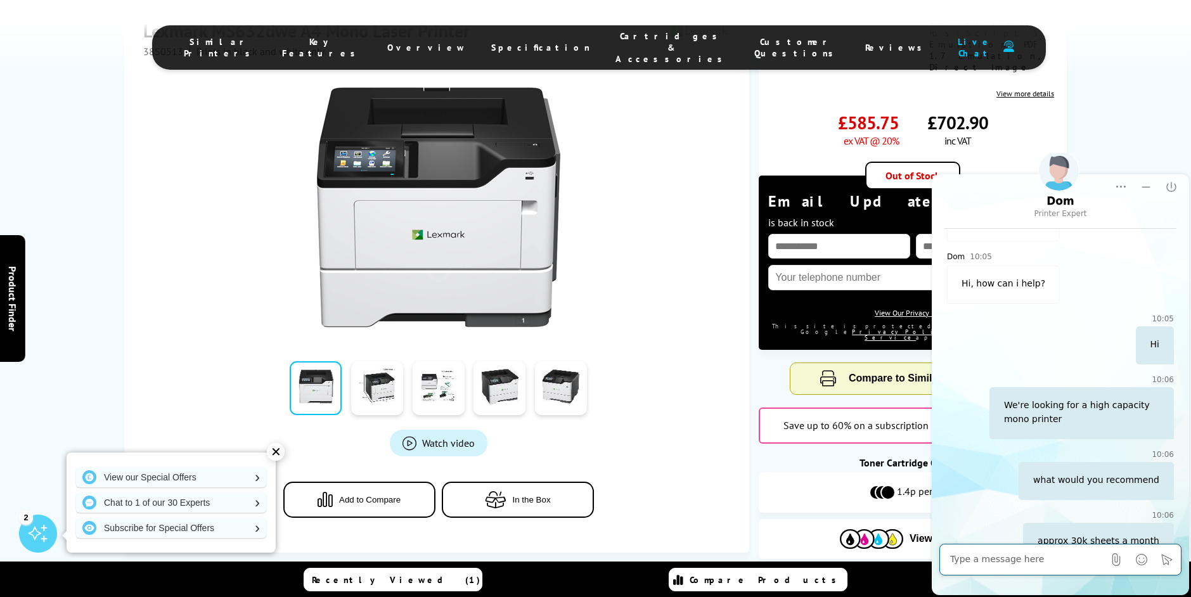
scroll to position [118, 0]
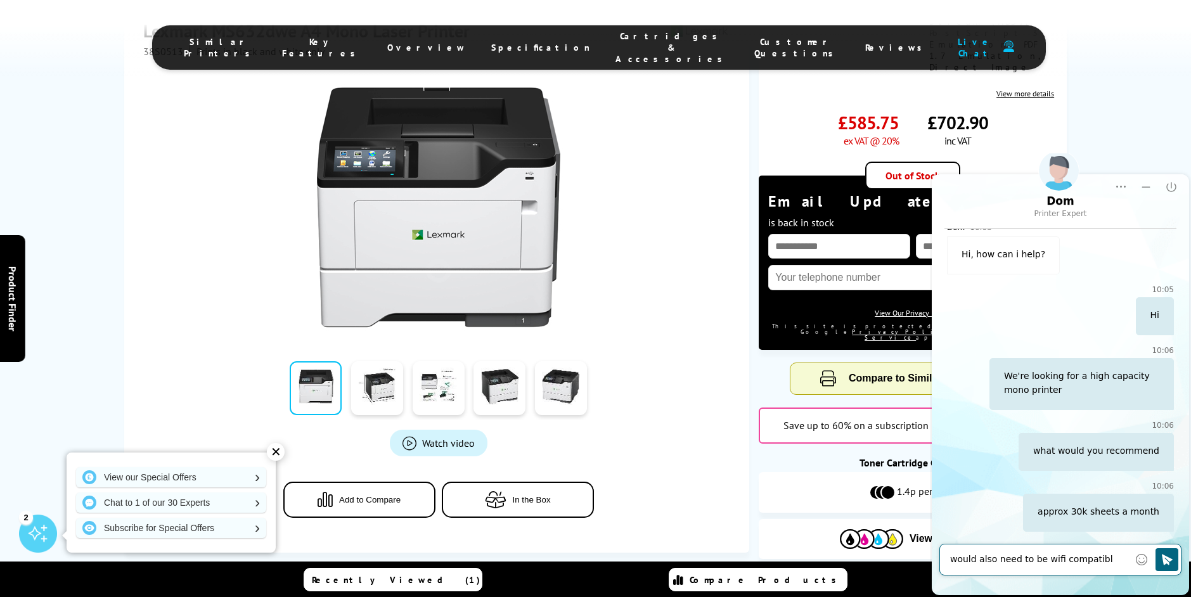
type textarea "would also need to be wifi compatible"
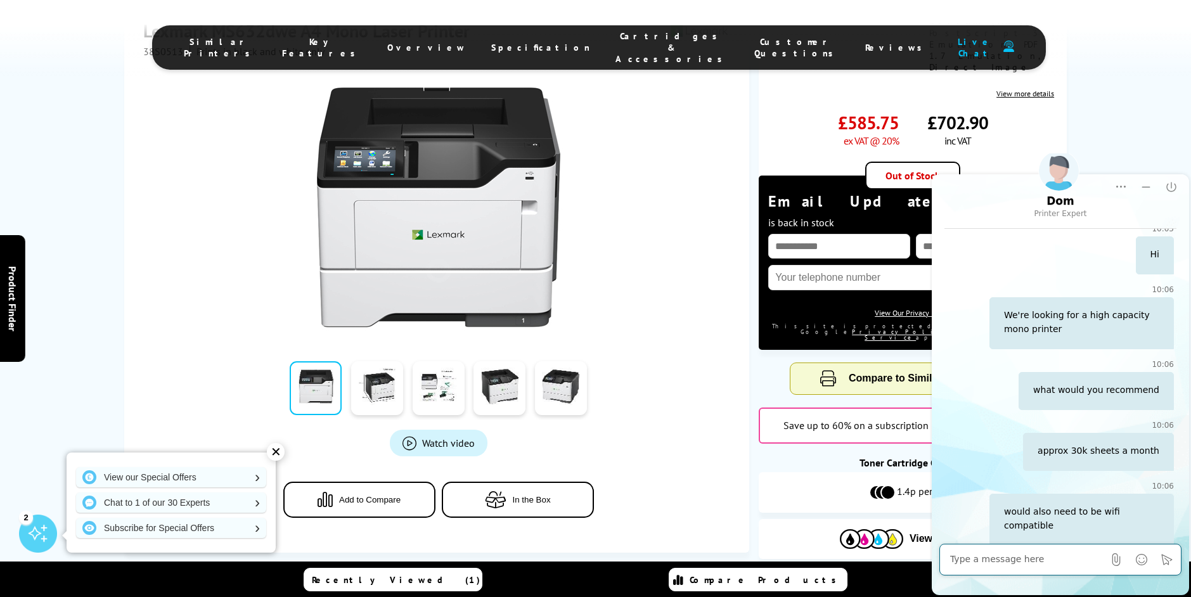
scroll to position [331, 0]
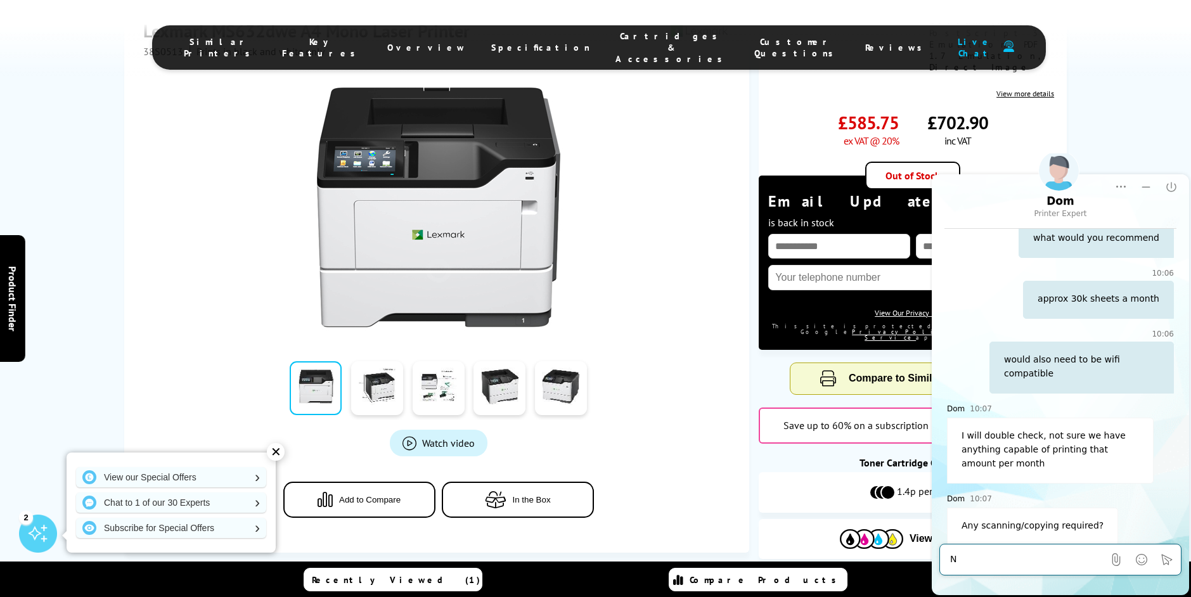
type textarea "No"
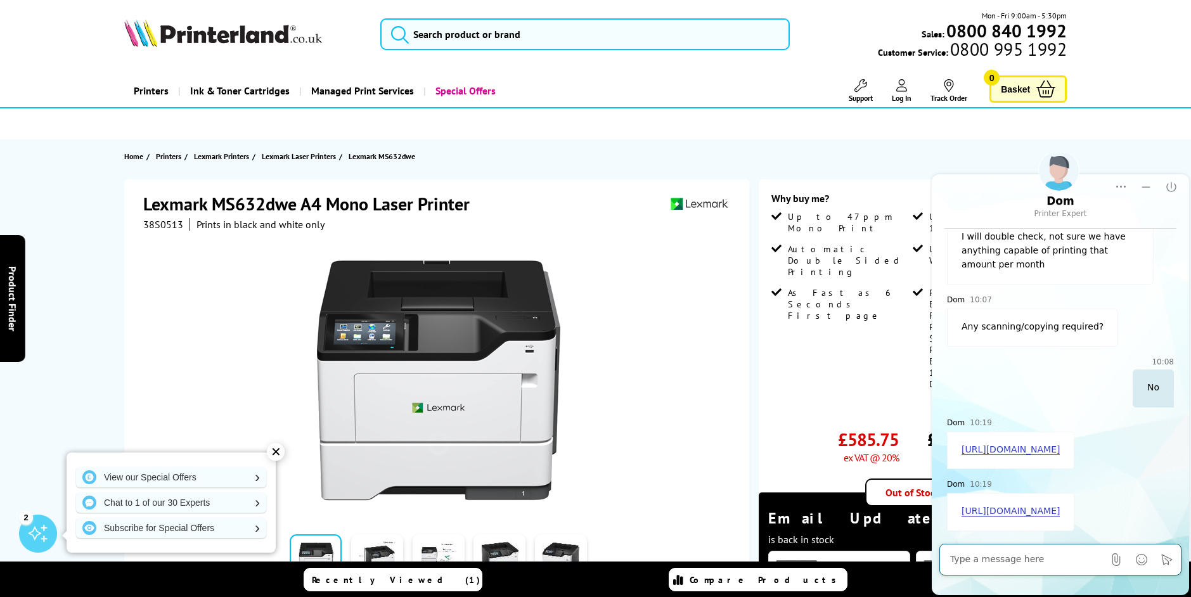
scroll to position [127, 0]
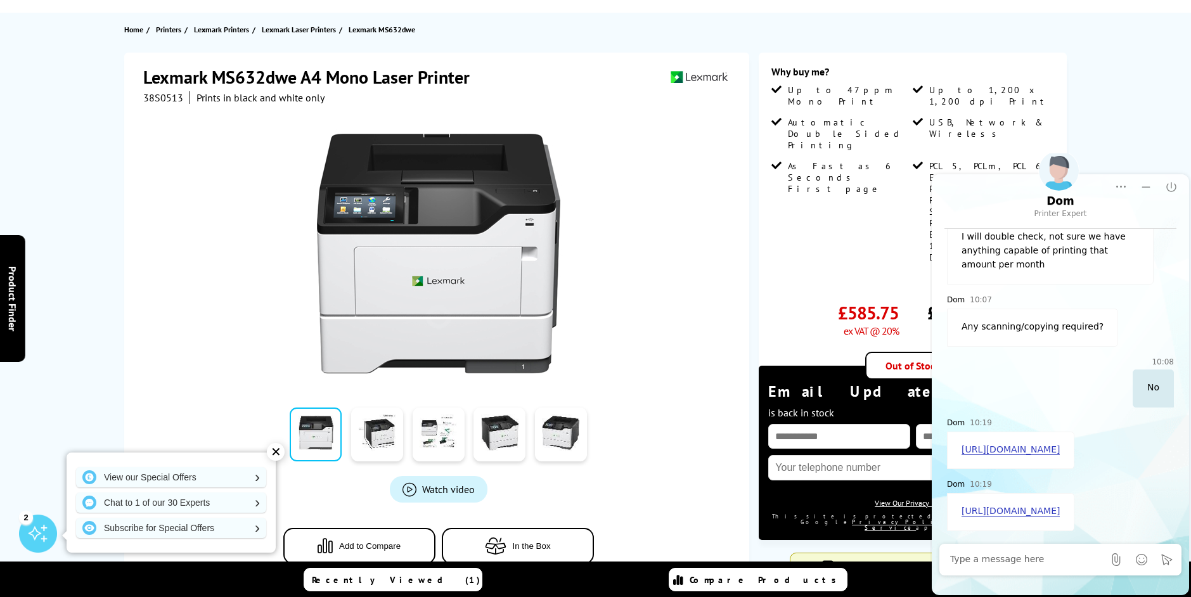
click link "[URL][DOMAIN_NAME]"
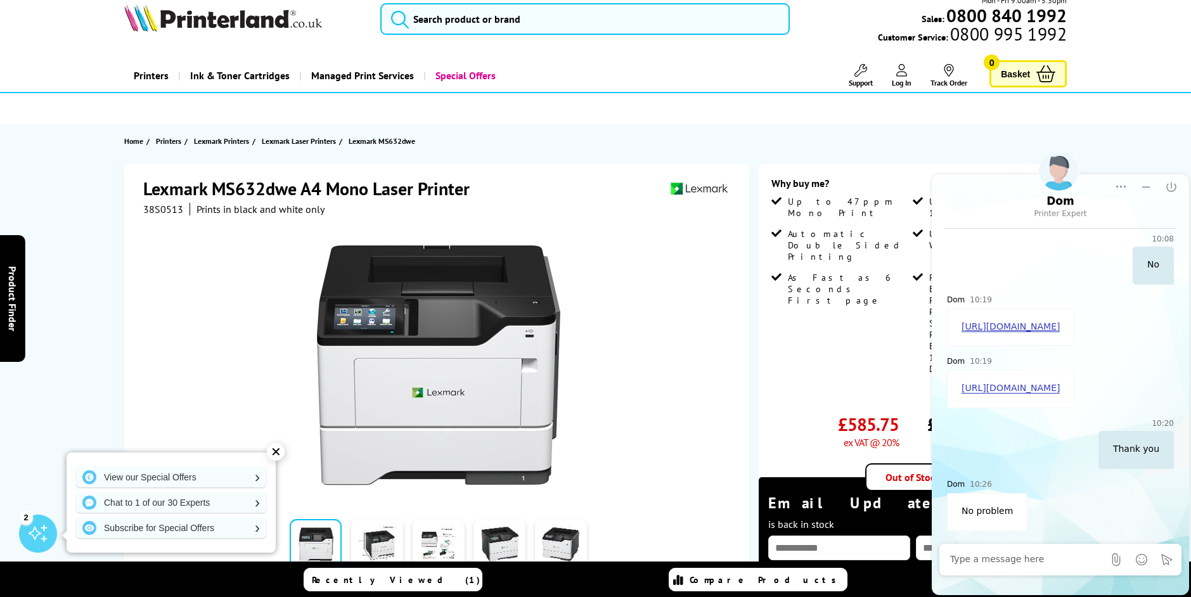
scroll to position [0, 0]
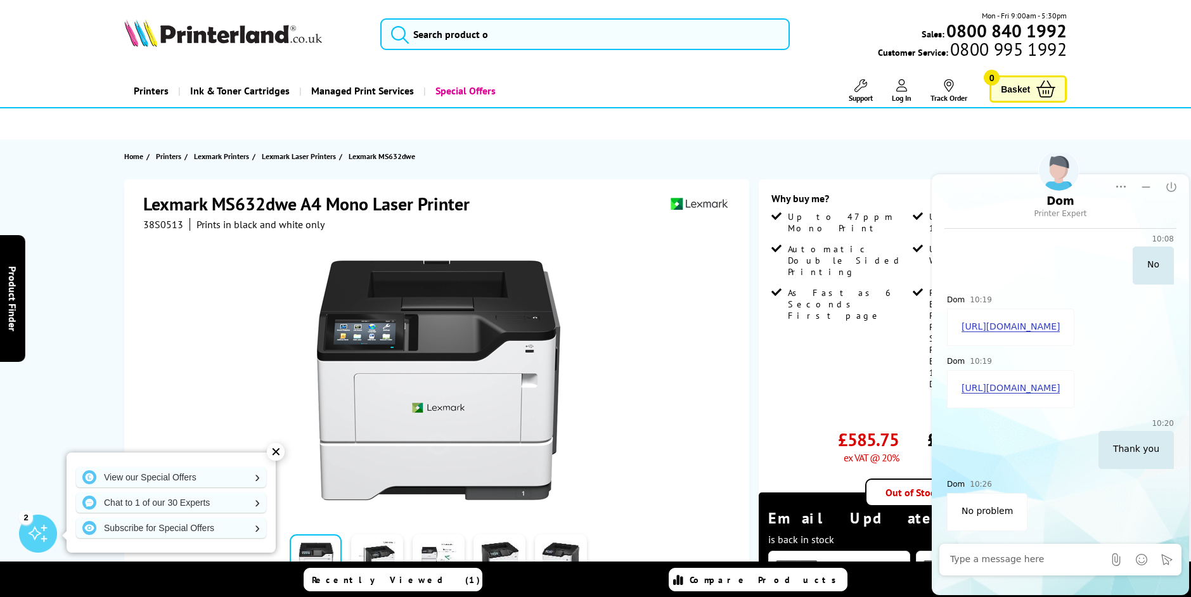
click link "[URL][DOMAIN_NAME]"
